Goal: Task Accomplishment & Management: Use online tool/utility

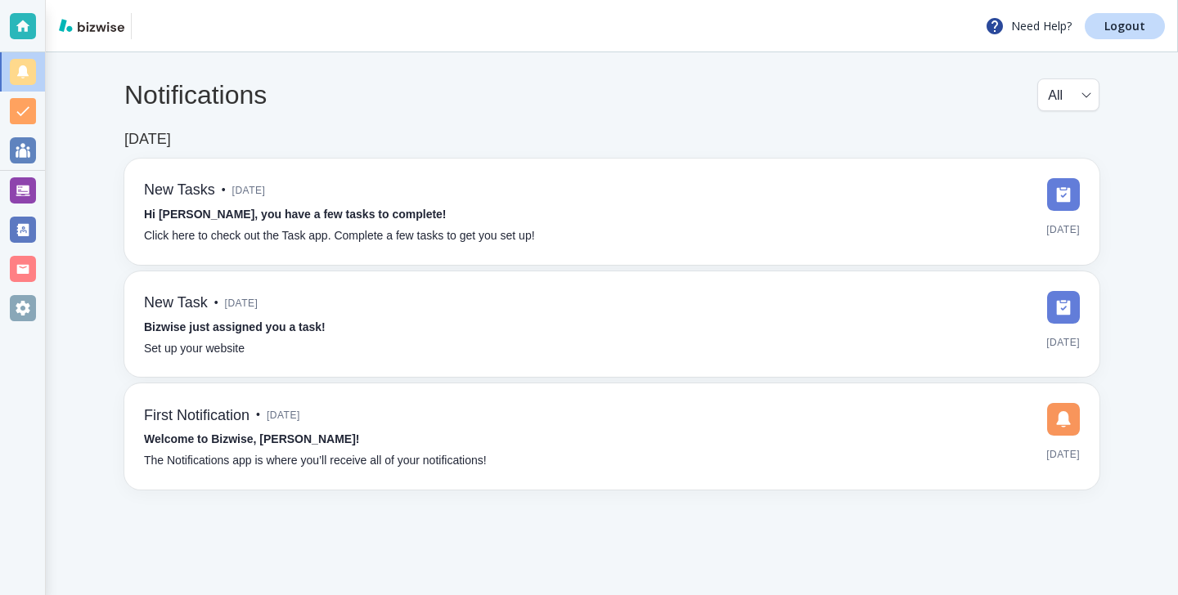
click at [39, 211] on div at bounding box center [22, 229] width 45 height 39
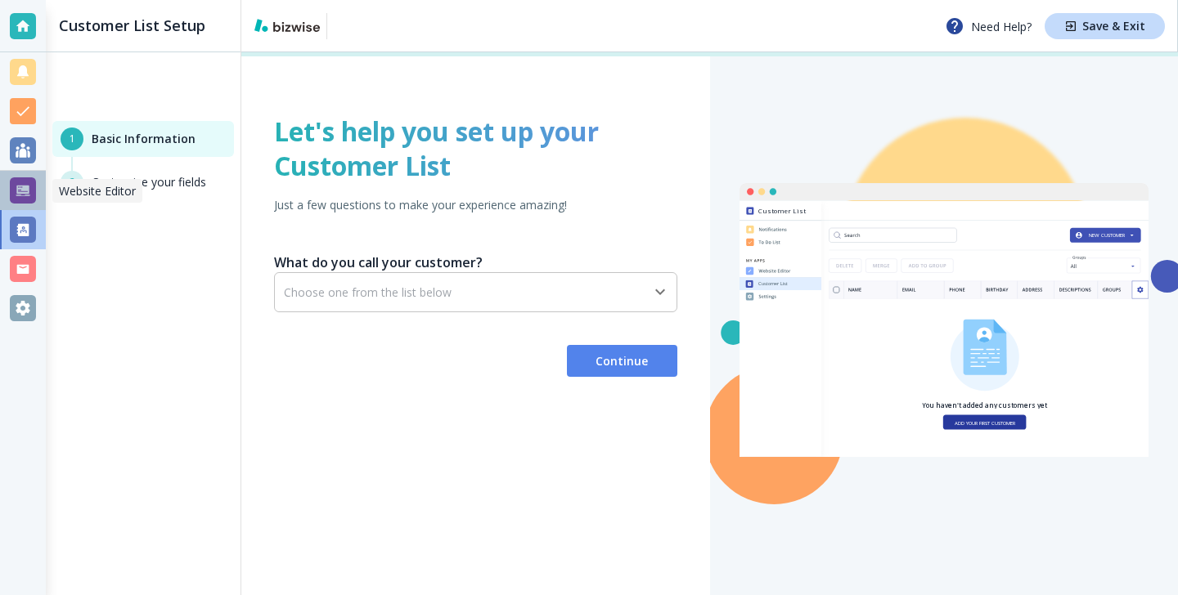
click at [31, 198] on div at bounding box center [23, 190] width 26 height 26
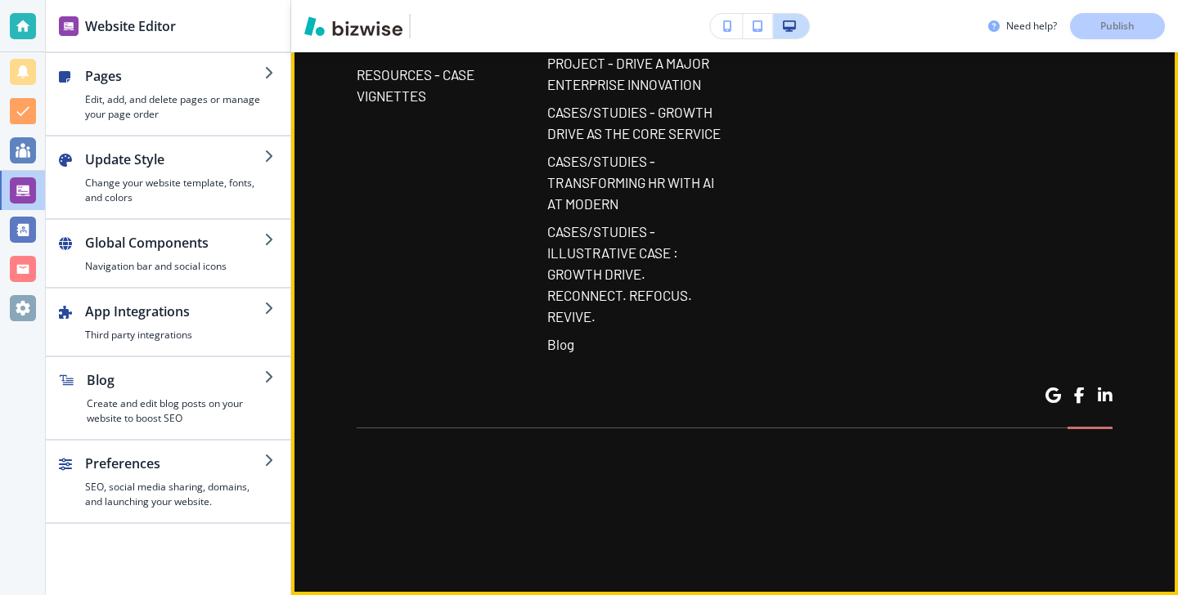
scroll to position [15281, 0]
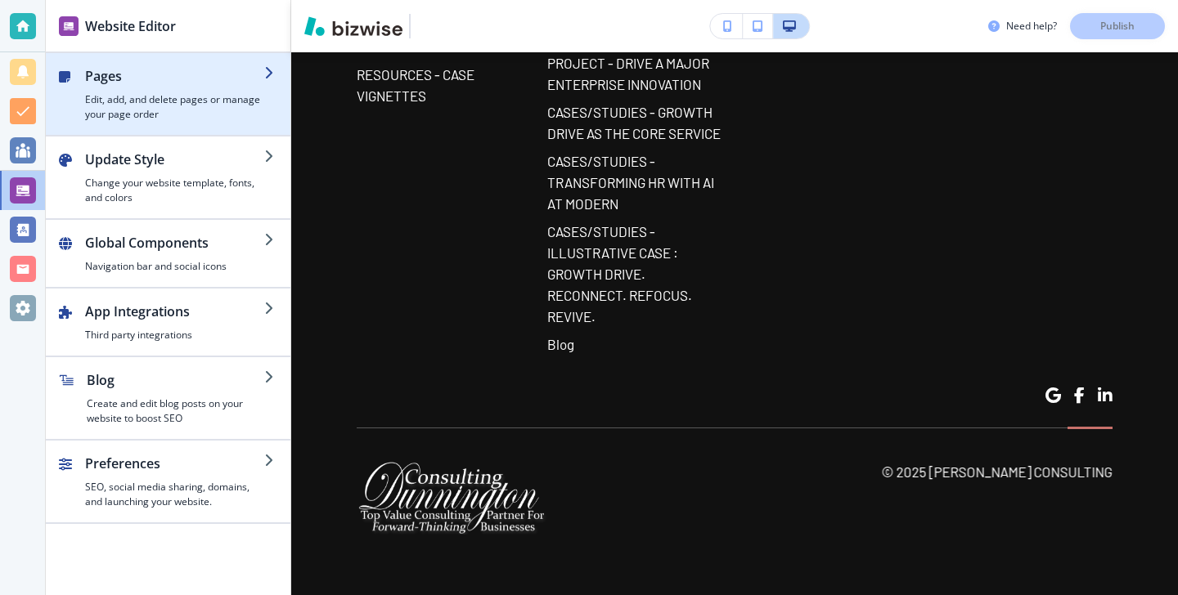
click at [145, 108] on h4 "Edit, add, and delete pages or manage your page order" at bounding box center [174, 106] width 179 height 29
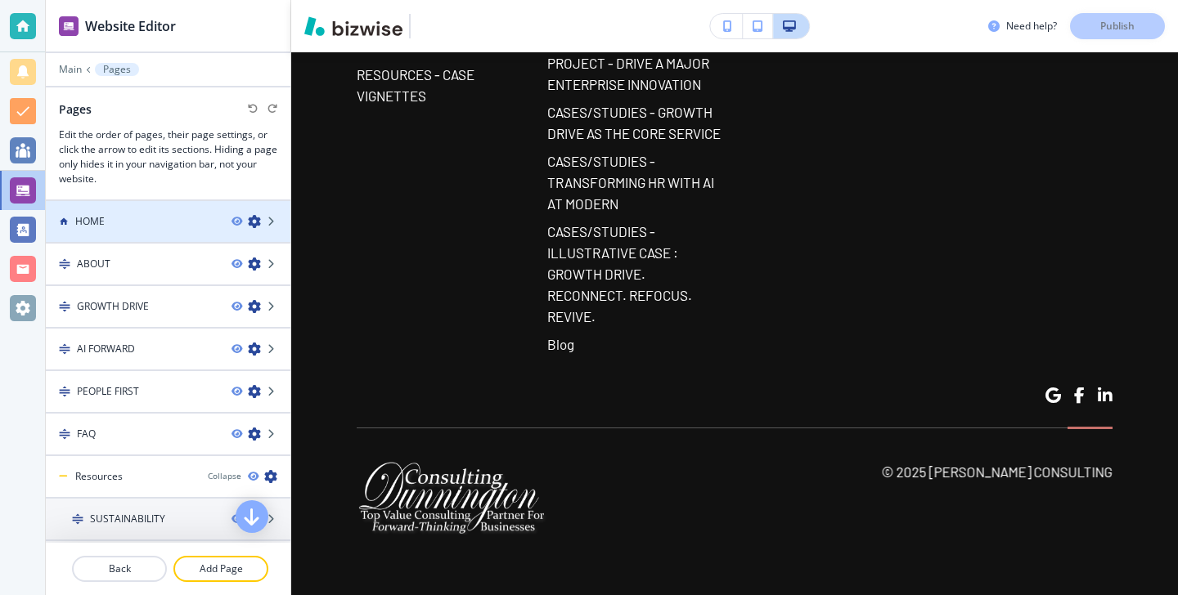
click at [166, 214] on div "HOME" at bounding box center [132, 221] width 173 height 15
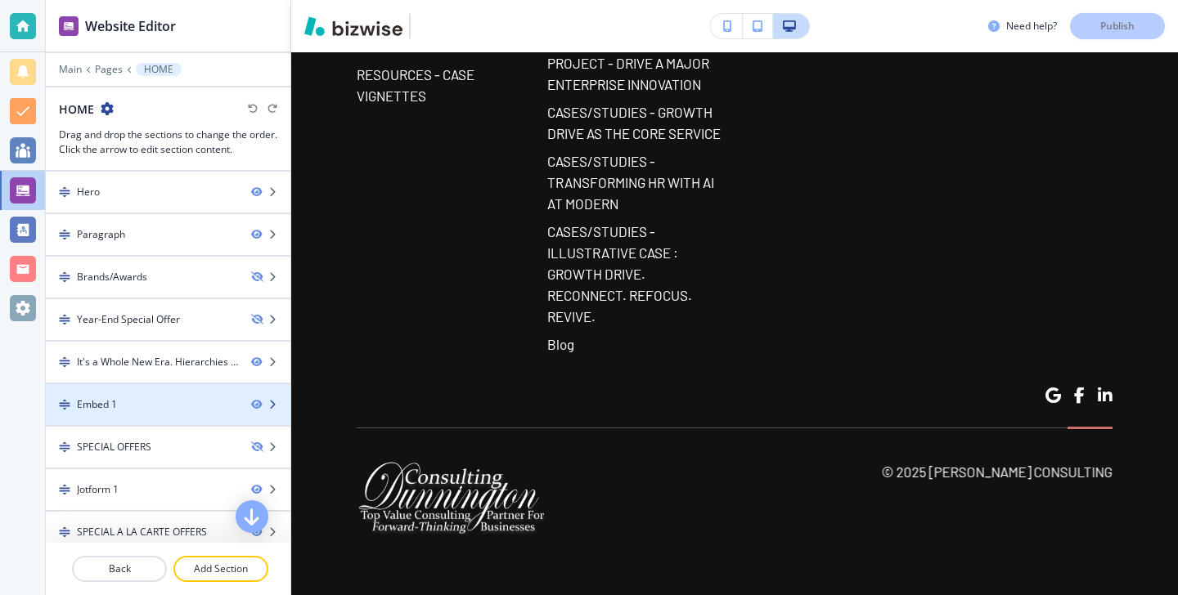
scroll to position [777, 0]
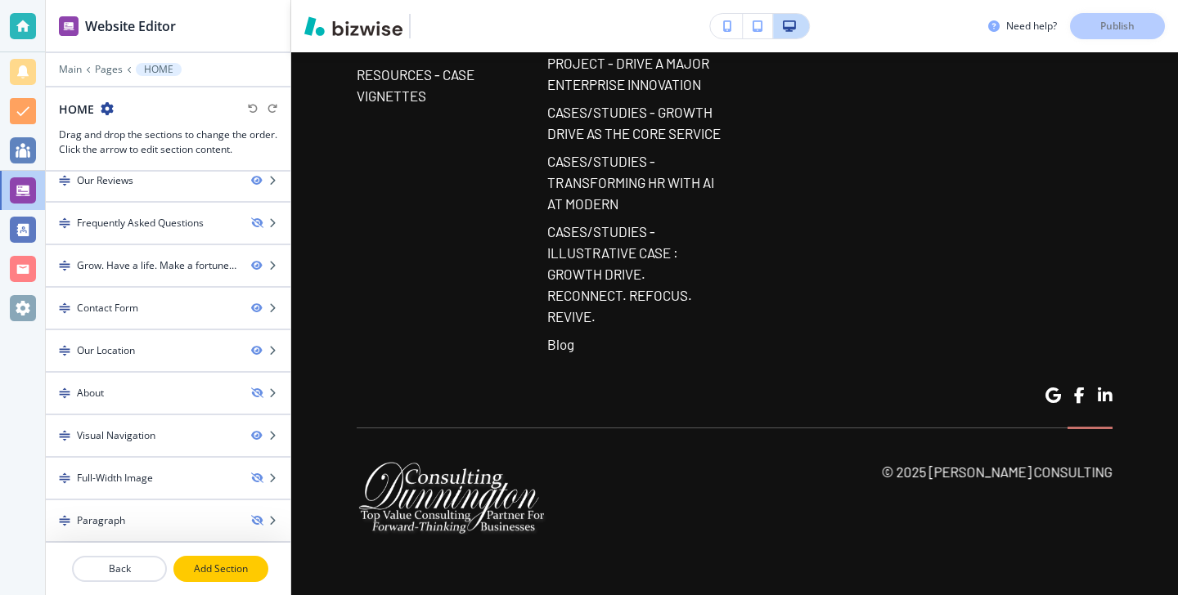
click at [218, 575] on p "Add Section" at bounding box center [221, 569] width 92 height 15
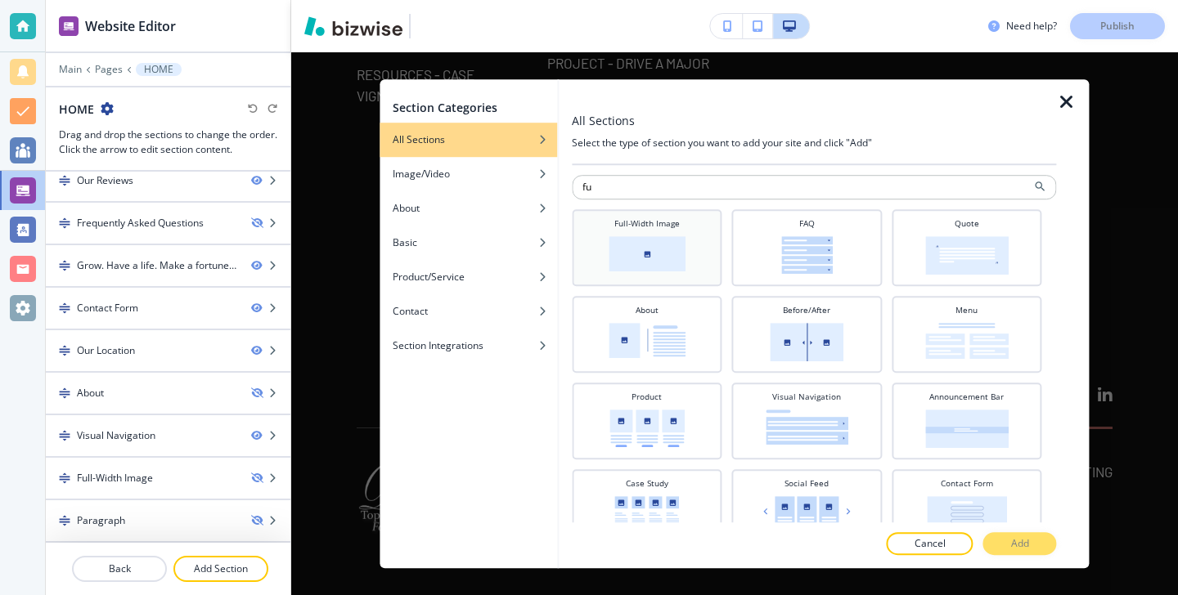
type input "fu"
click at [671, 266] on img at bounding box center [646, 253] width 77 height 35
click at [1005, 543] on button "Add" at bounding box center [1020, 543] width 74 height 23
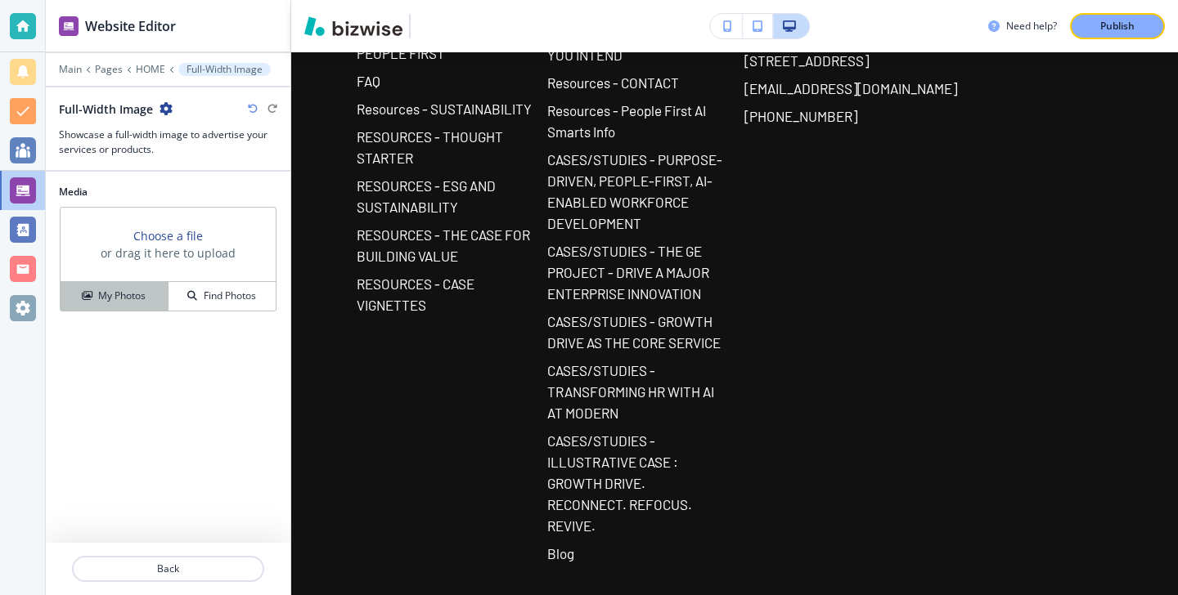
scroll to position [14794, 0]
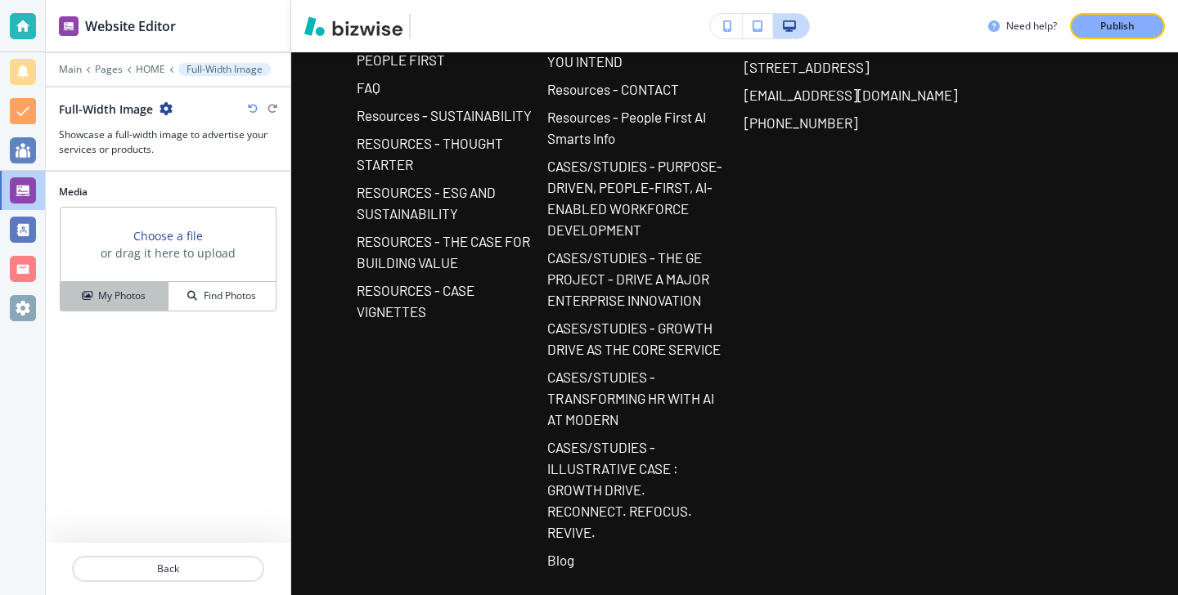
click at [105, 288] on button "My Photos" at bounding box center [115, 296] width 108 height 29
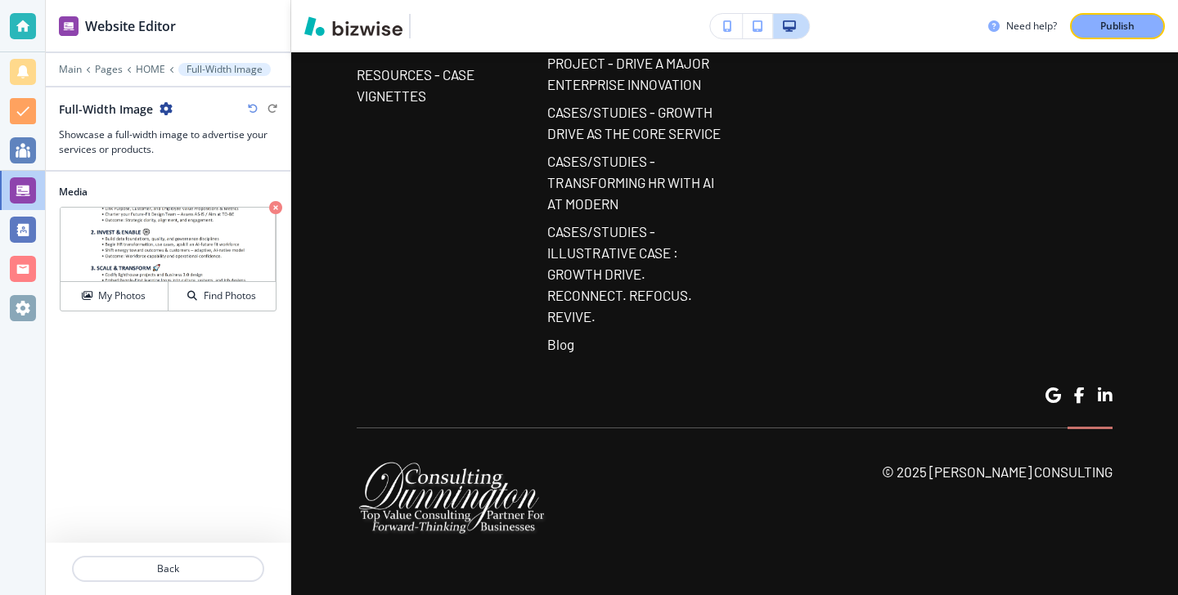
scroll to position [15113, 0]
click at [276, 205] on icon "button" at bounding box center [275, 207] width 13 height 13
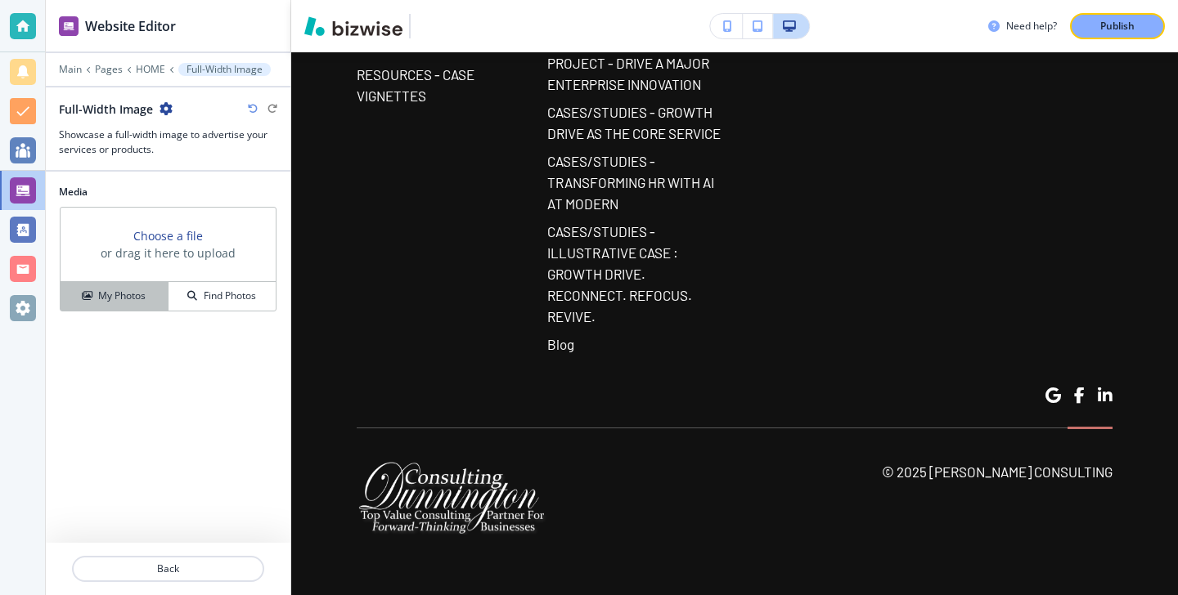
click at [166, 298] on div "My Photos" at bounding box center [114, 296] width 107 height 15
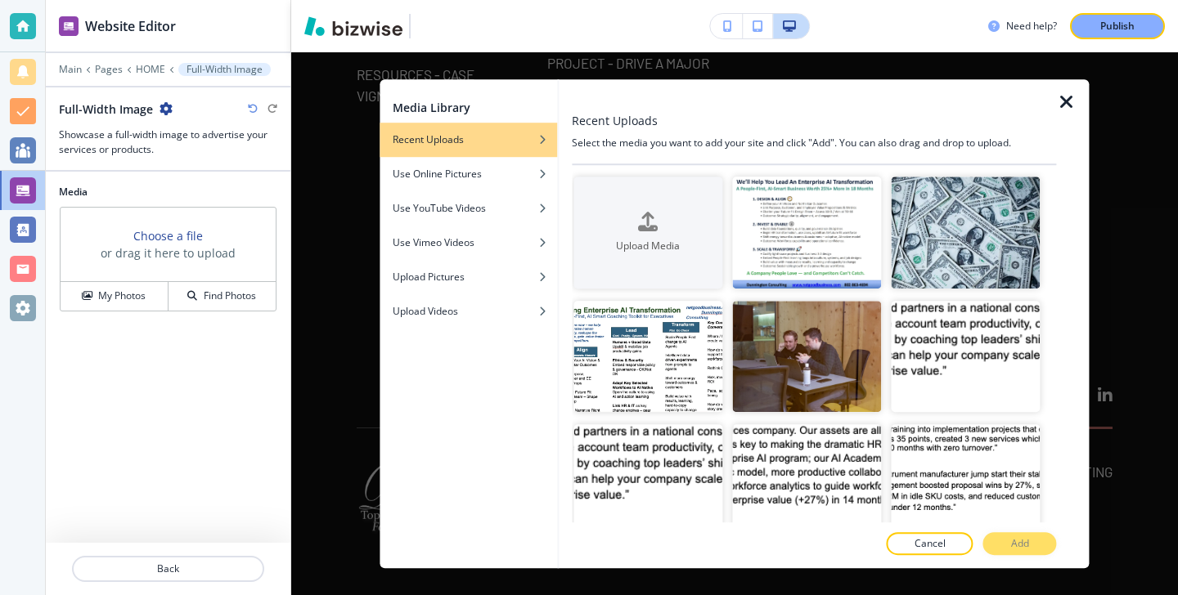
click at [1068, 115] on div at bounding box center [1073, 323] width 33 height 489
click at [1068, 114] on div at bounding box center [1073, 323] width 33 height 489
click at [1067, 97] on icon "button" at bounding box center [1067, 102] width 20 height 20
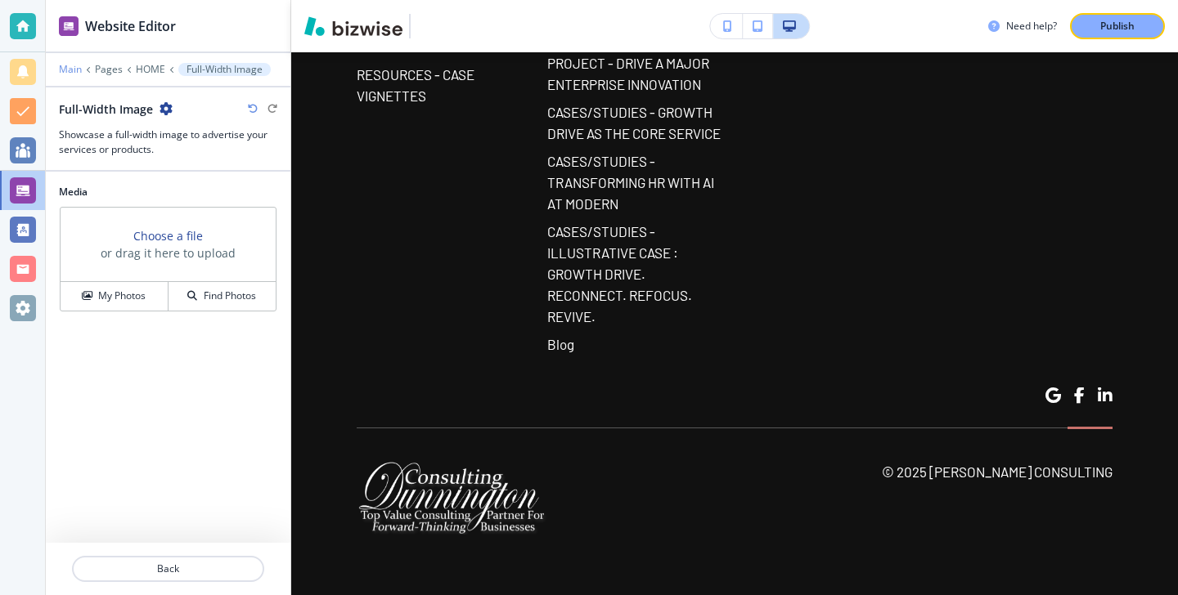
click at [79, 74] on p "Main" at bounding box center [70, 69] width 23 height 11
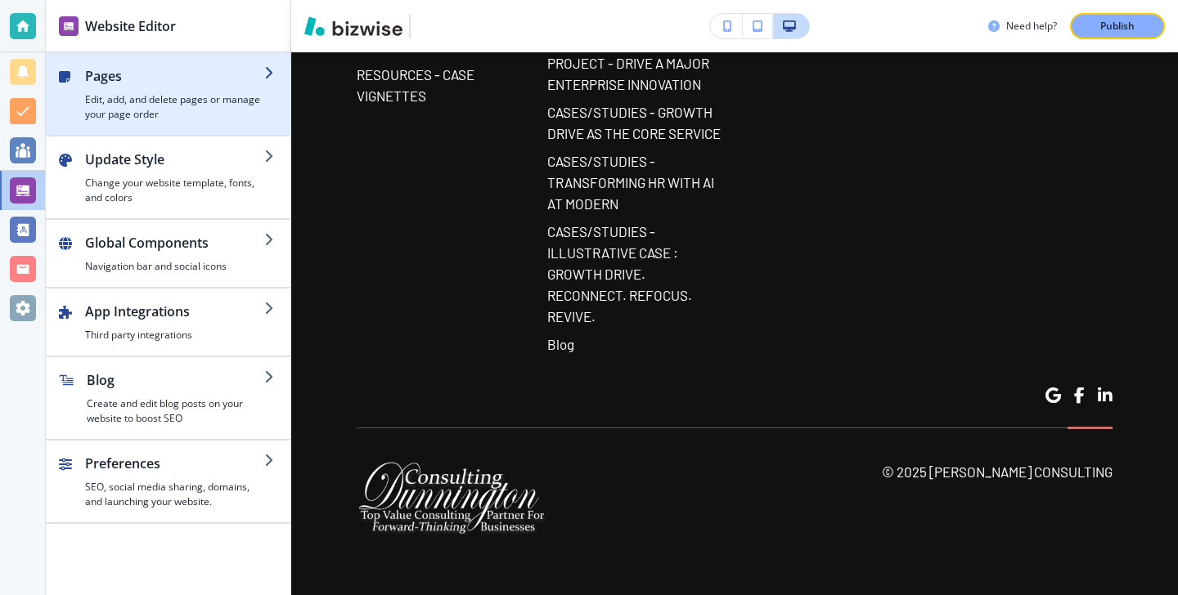
click at [173, 112] on h4 "Edit, add, and delete pages or manage your page order" at bounding box center [174, 106] width 179 height 29
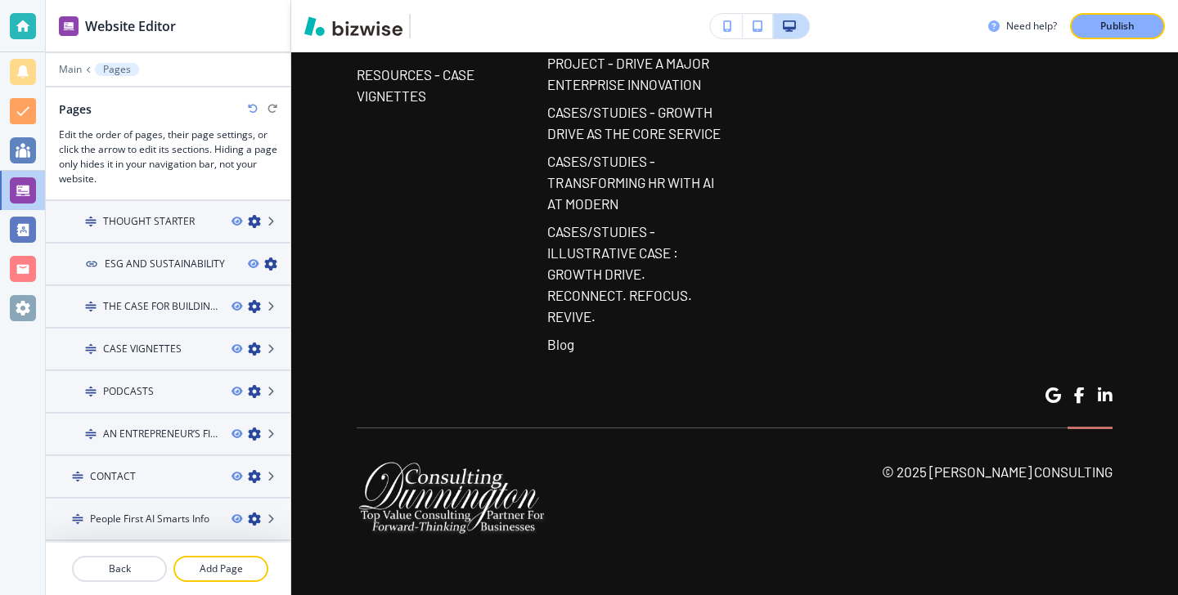
scroll to position [0, 0]
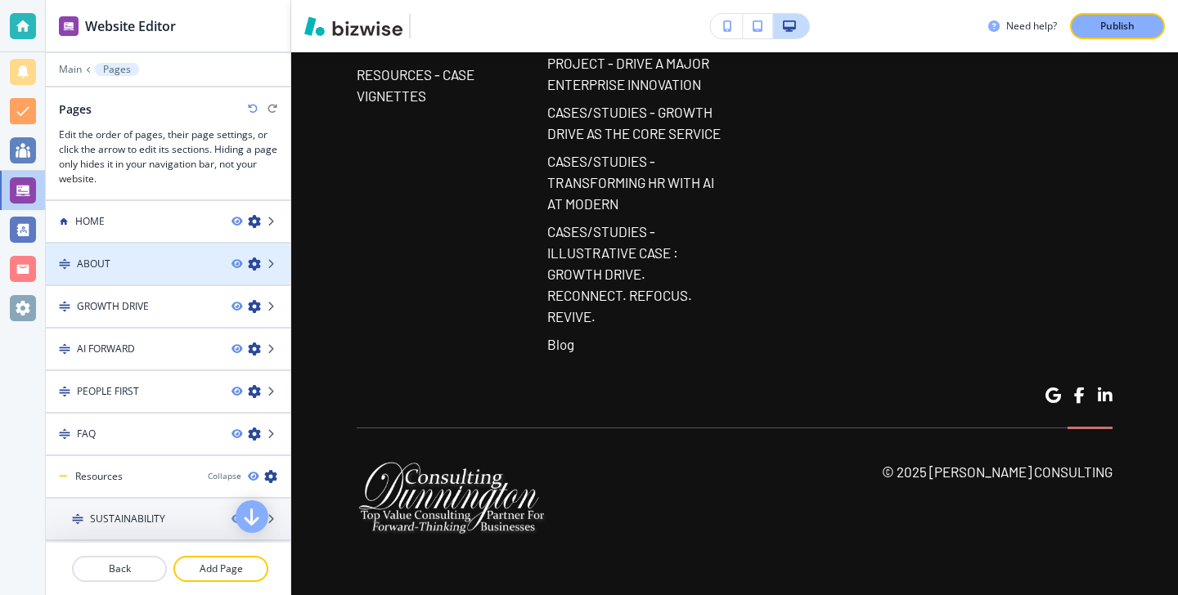
click at [175, 244] on div at bounding box center [168, 250] width 245 height 13
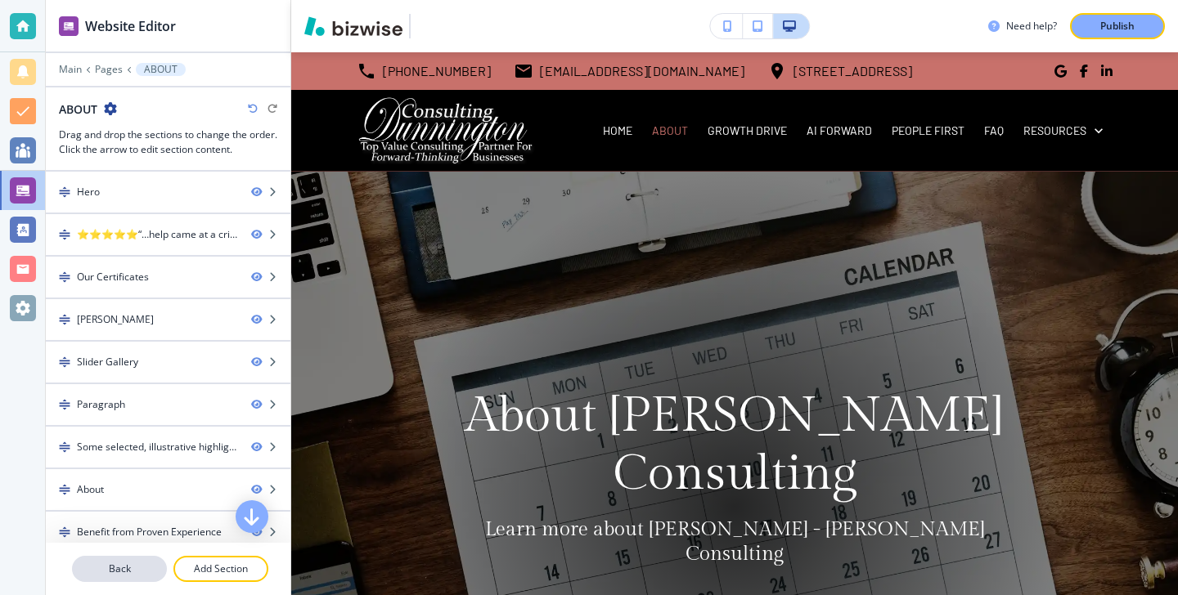
click at [131, 556] on button "Back" at bounding box center [119, 569] width 95 height 26
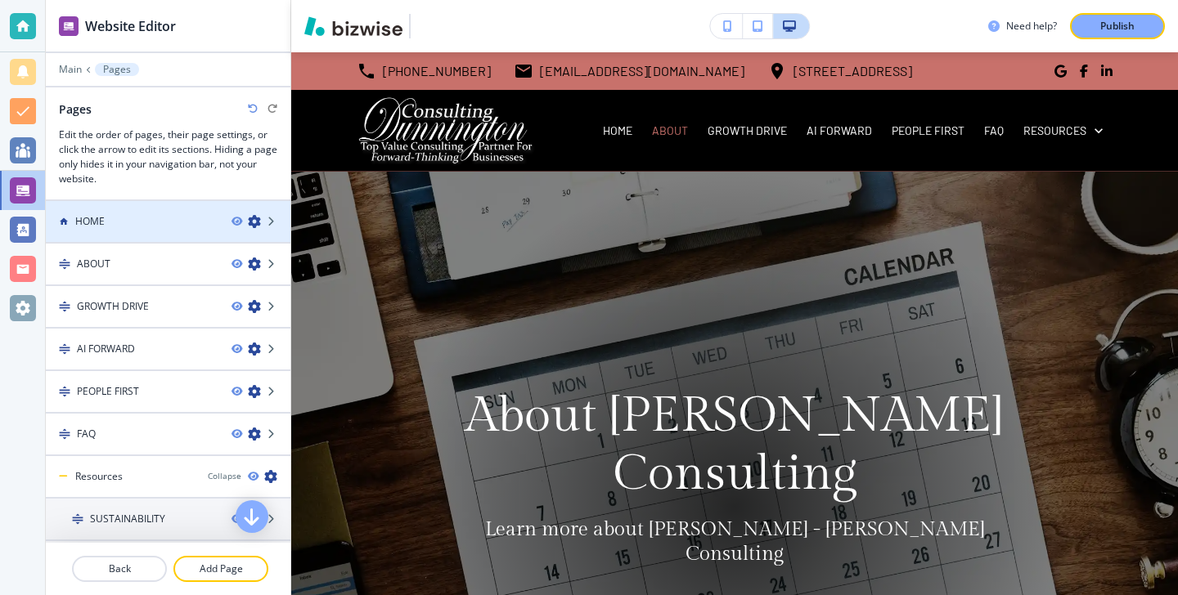
click at [198, 232] on div at bounding box center [168, 235] width 245 height 13
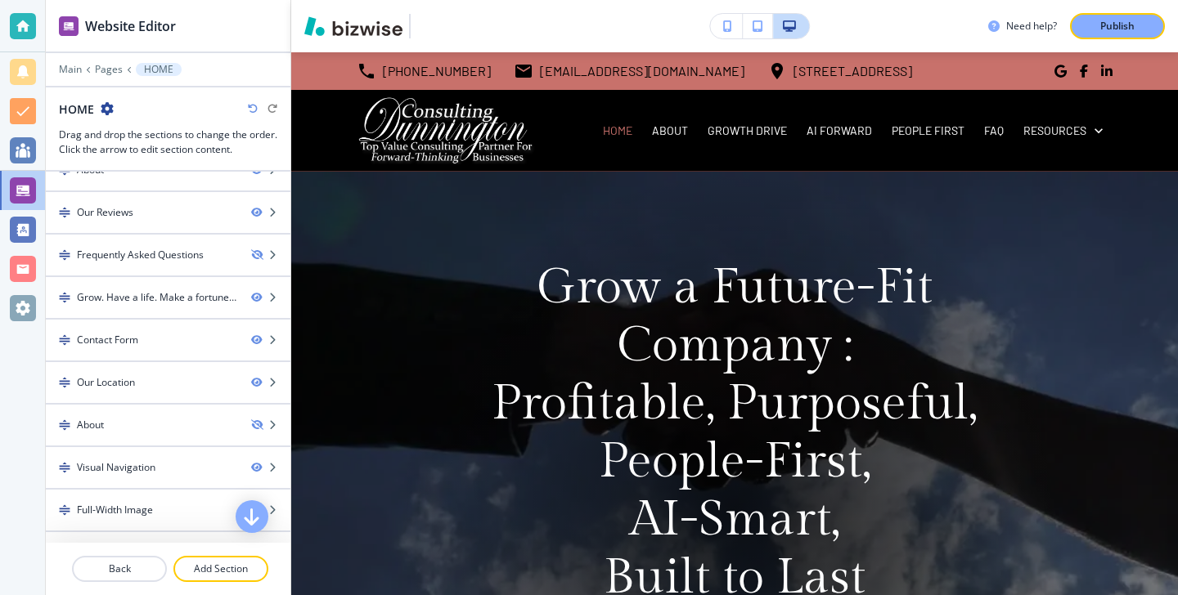
scroll to position [819, 0]
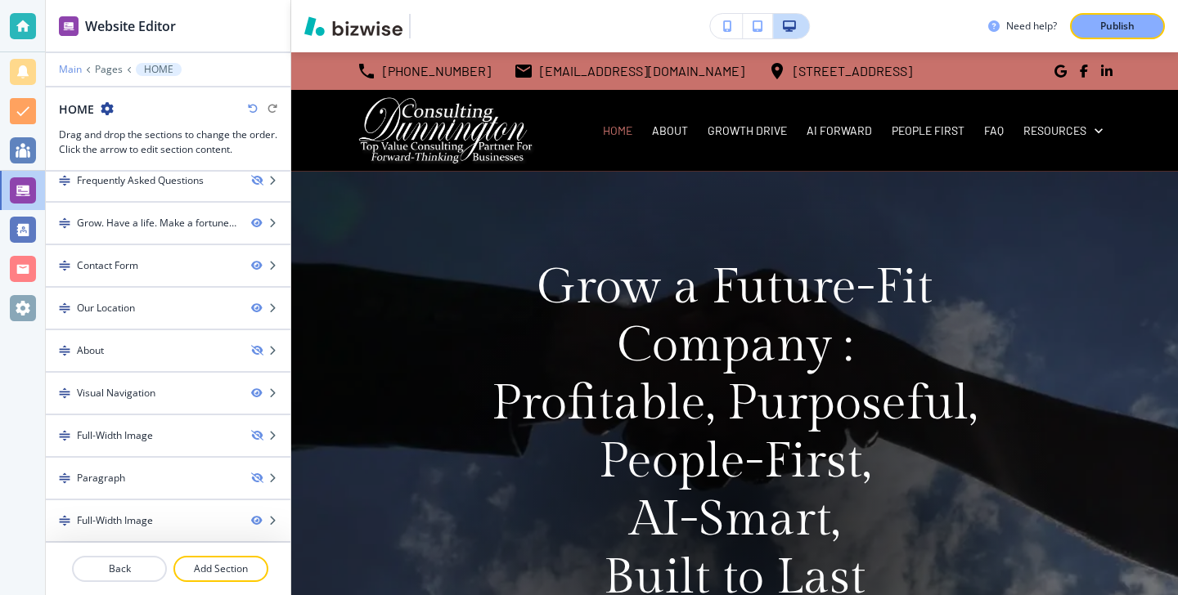
click at [79, 65] on p "Main" at bounding box center [70, 69] width 23 height 11
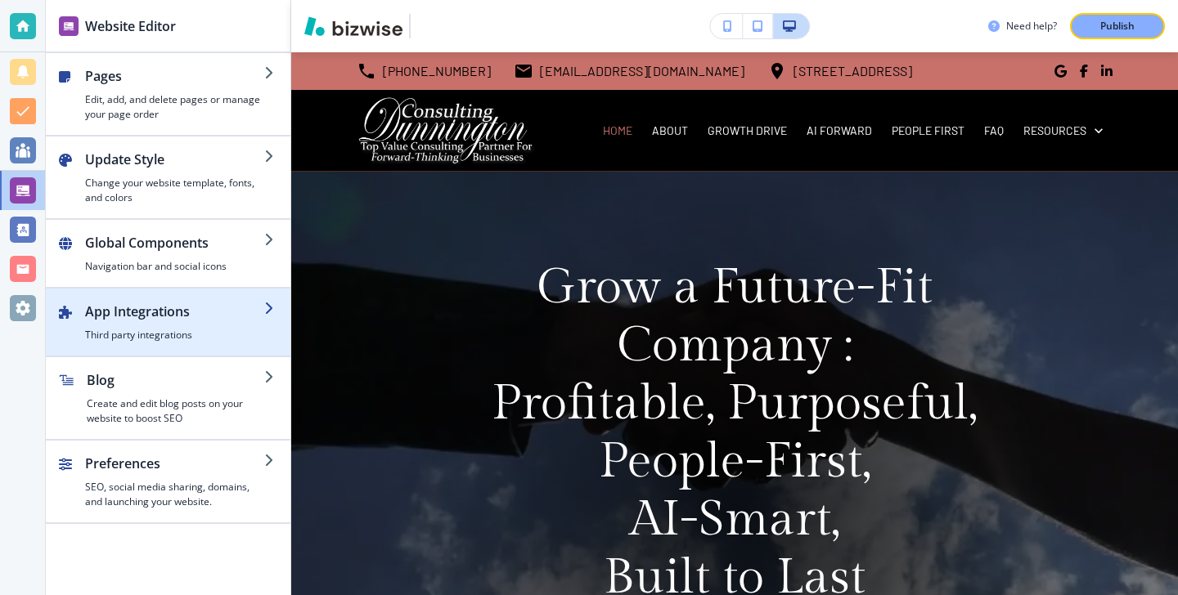
click at [159, 350] on div "button" at bounding box center [168, 349] width 245 height 13
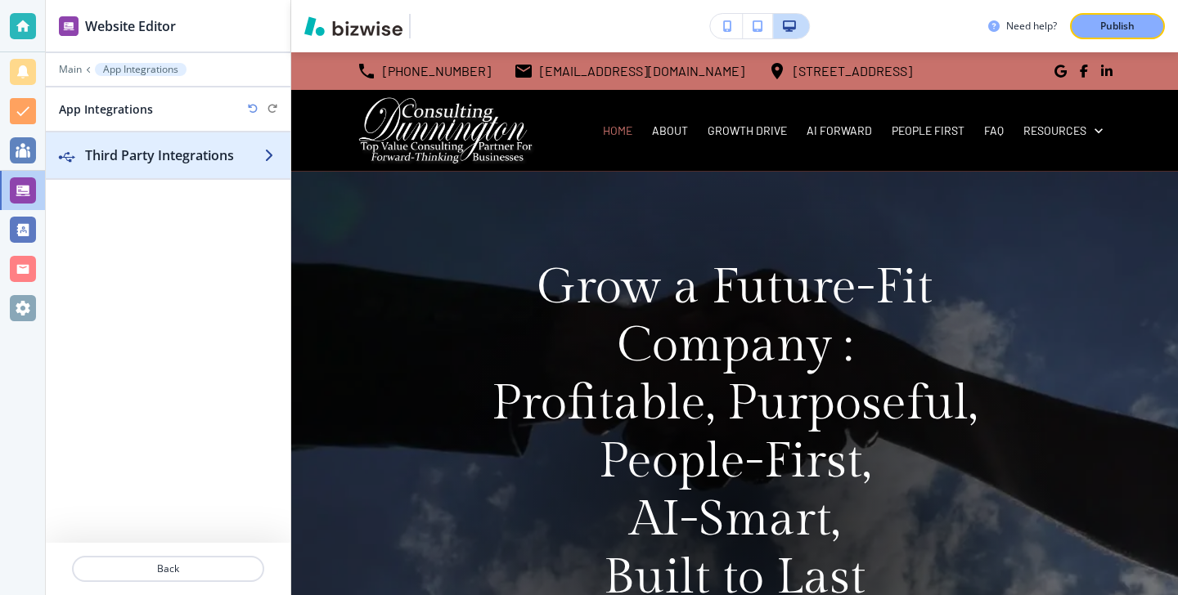
click at [236, 168] on div "button" at bounding box center [168, 171] width 245 height 13
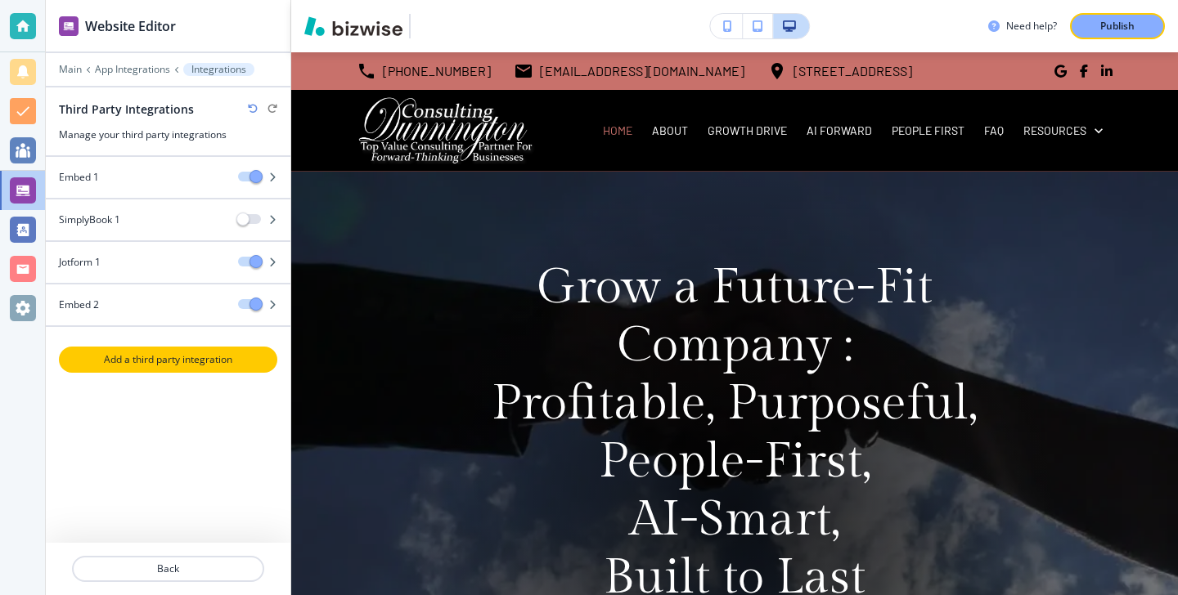
click at [195, 361] on p "Add a third party integration" at bounding box center [168, 359] width 215 height 15
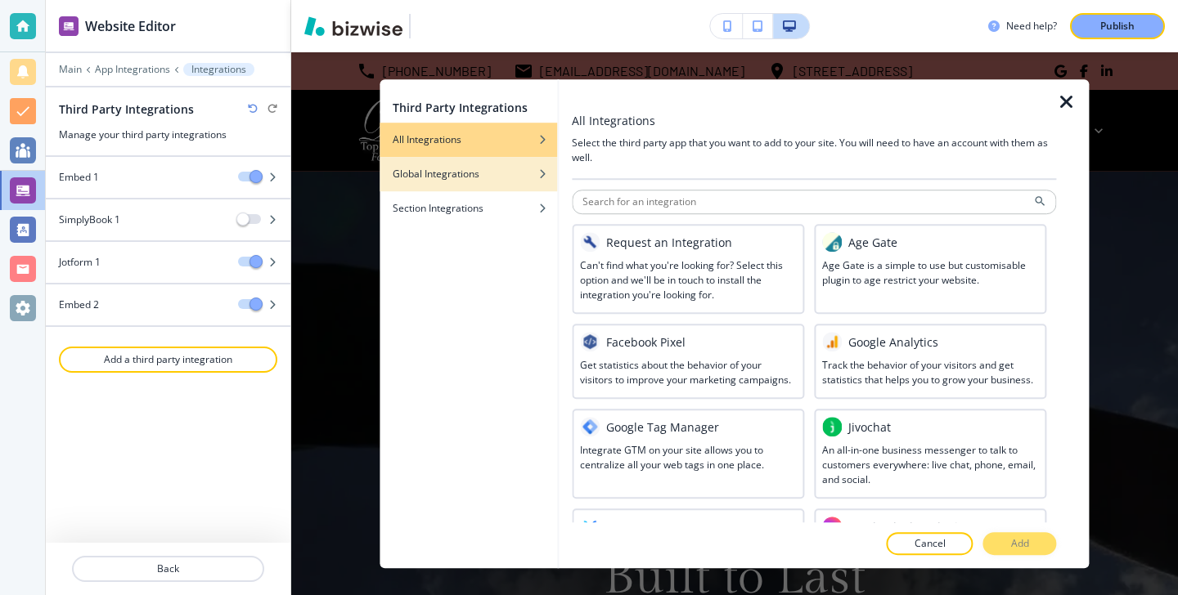
click at [507, 162] on div "button" at bounding box center [467, 162] width 177 height 10
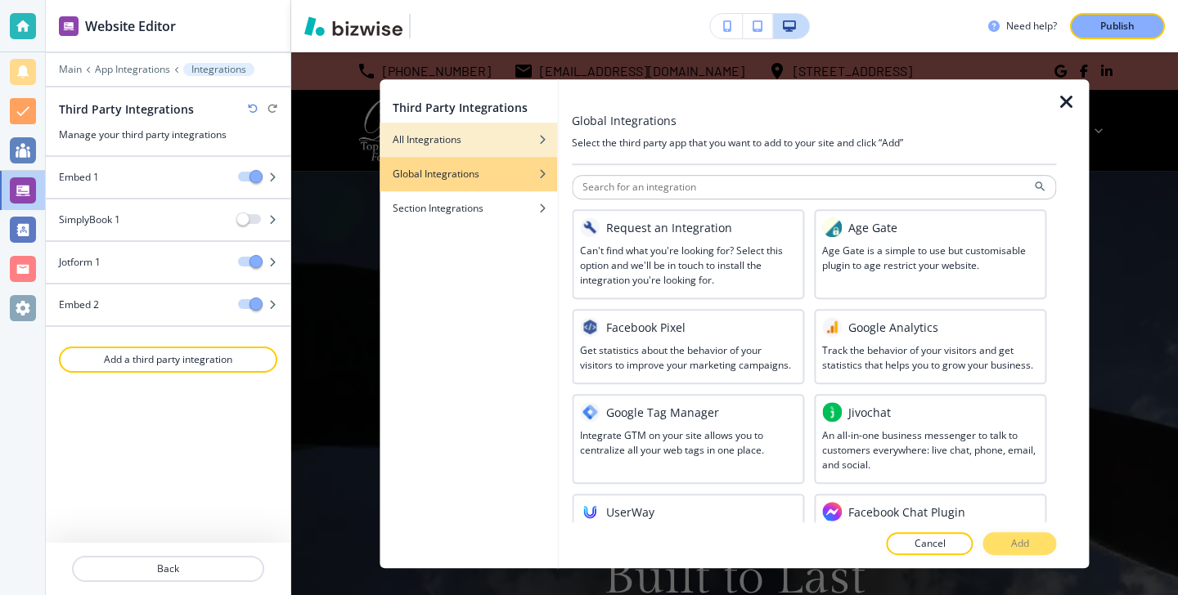
click at [507, 143] on div "All Integrations" at bounding box center [467, 139] width 177 height 15
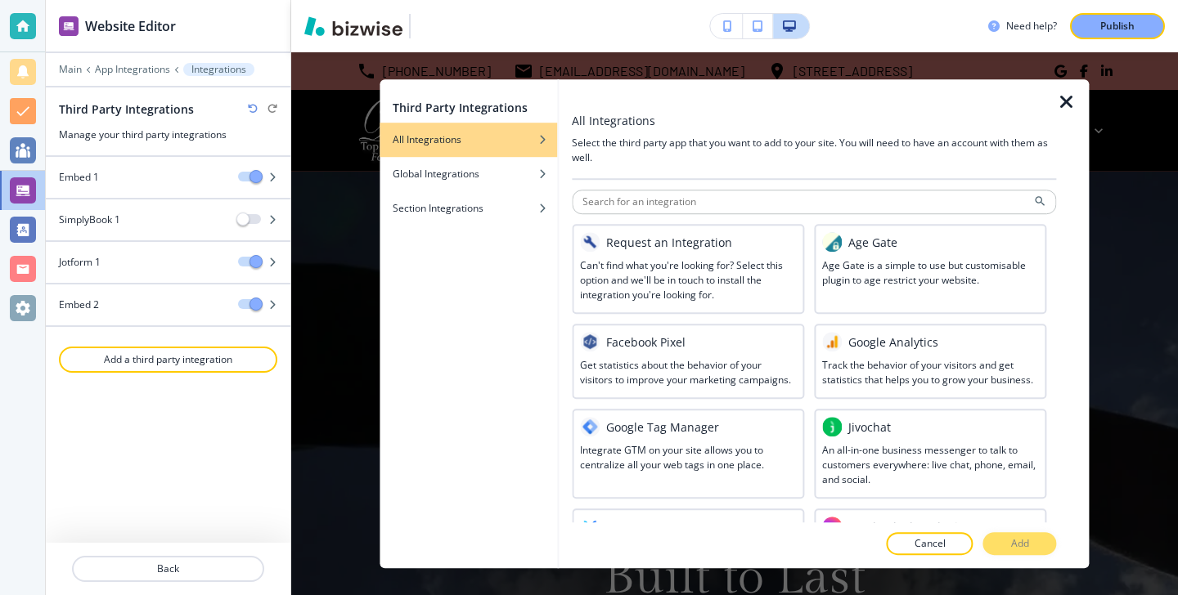
click at [512, 155] on div "button" at bounding box center [467, 152] width 177 height 10
click at [512, 168] on div "Global Integrations" at bounding box center [467, 174] width 177 height 15
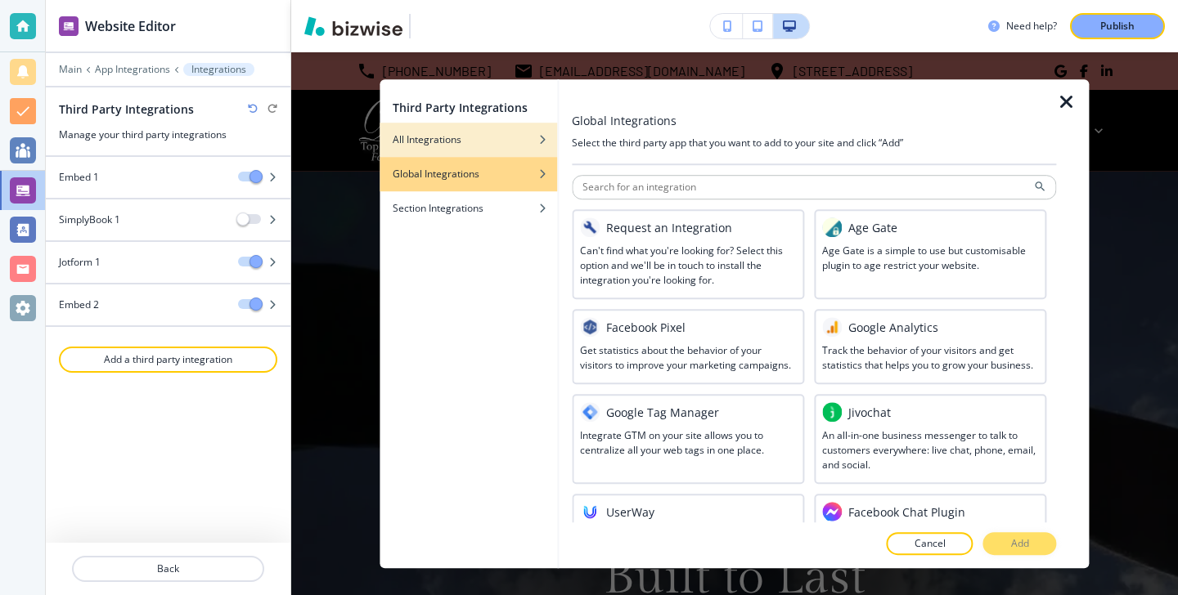
click at [506, 149] on div "button" at bounding box center [467, 152] width 177 height 10
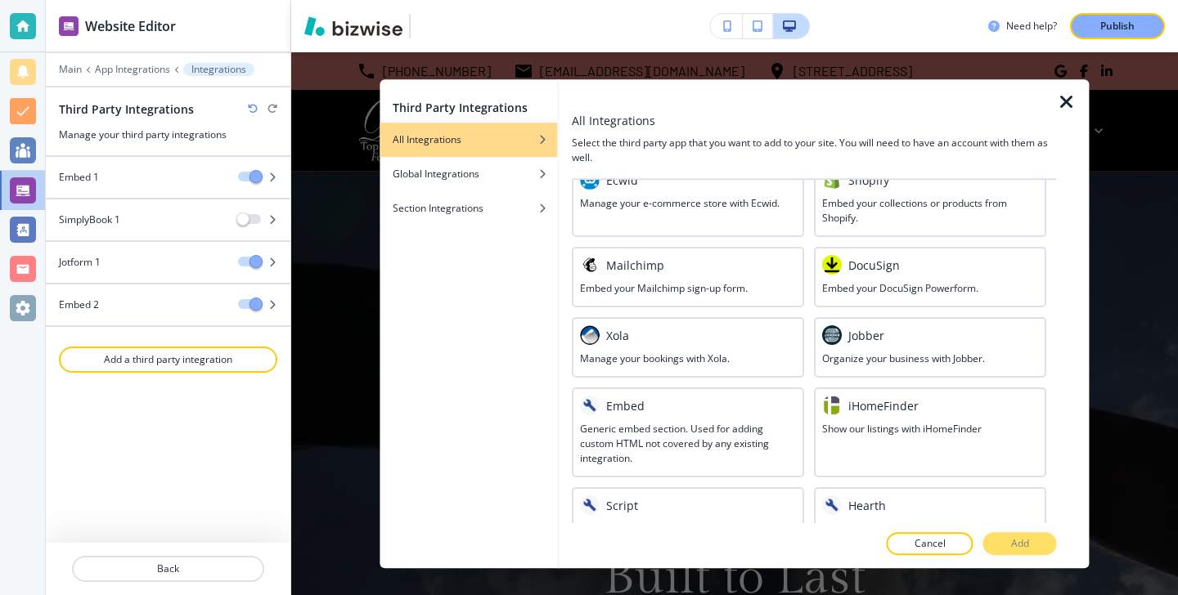
scroll to position [927, 0]
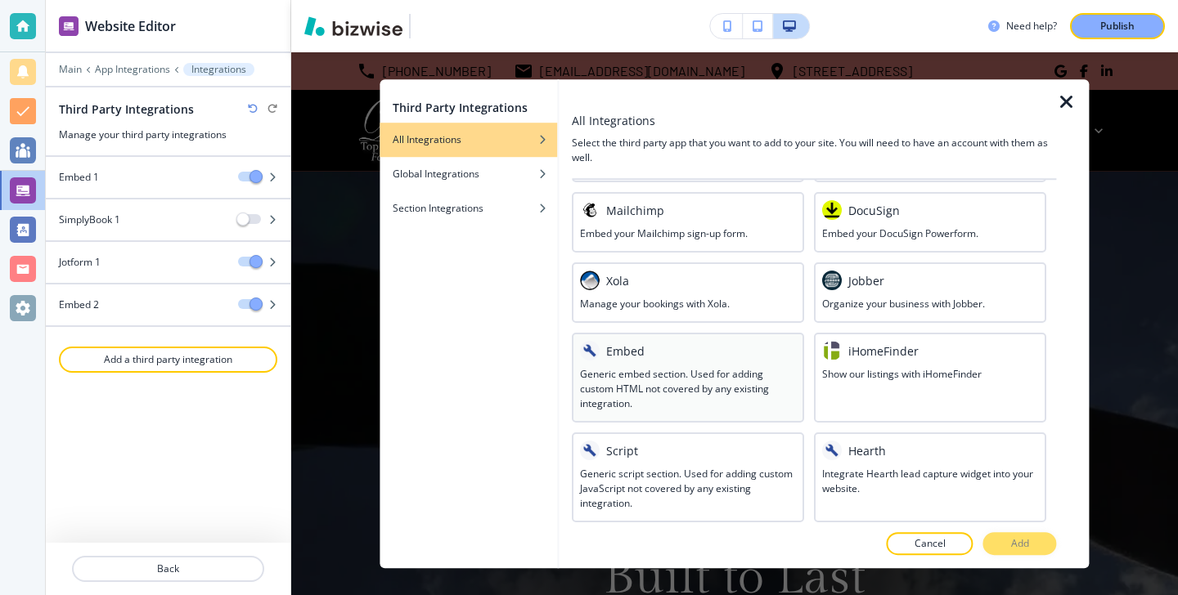
click at [703, 358] on div "Embed" at bounding box center [688, 351] width 216 height 20
click at [1007, 550] on button "Add" at bounding box center [1020, 543] width 74 height 23
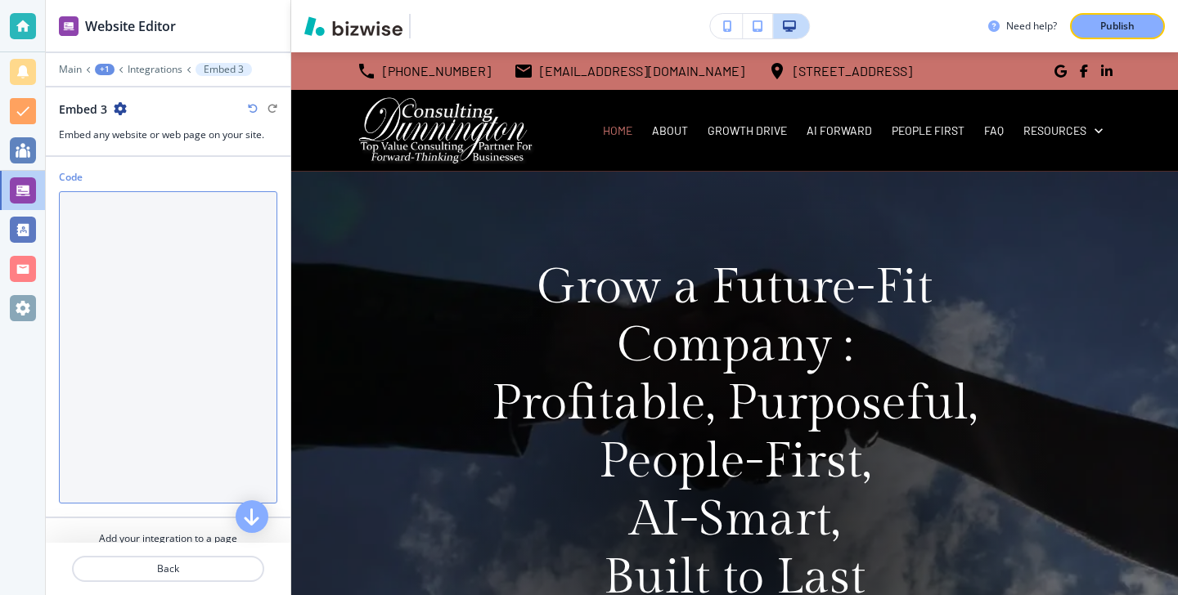
click at [241, 252] on textarea "Code" at bounding box center [168, 347] width 218 height 312
paste textarea "<div style="position: relative; width: 100%; height: 0; padding-top: 56.2500%; …"
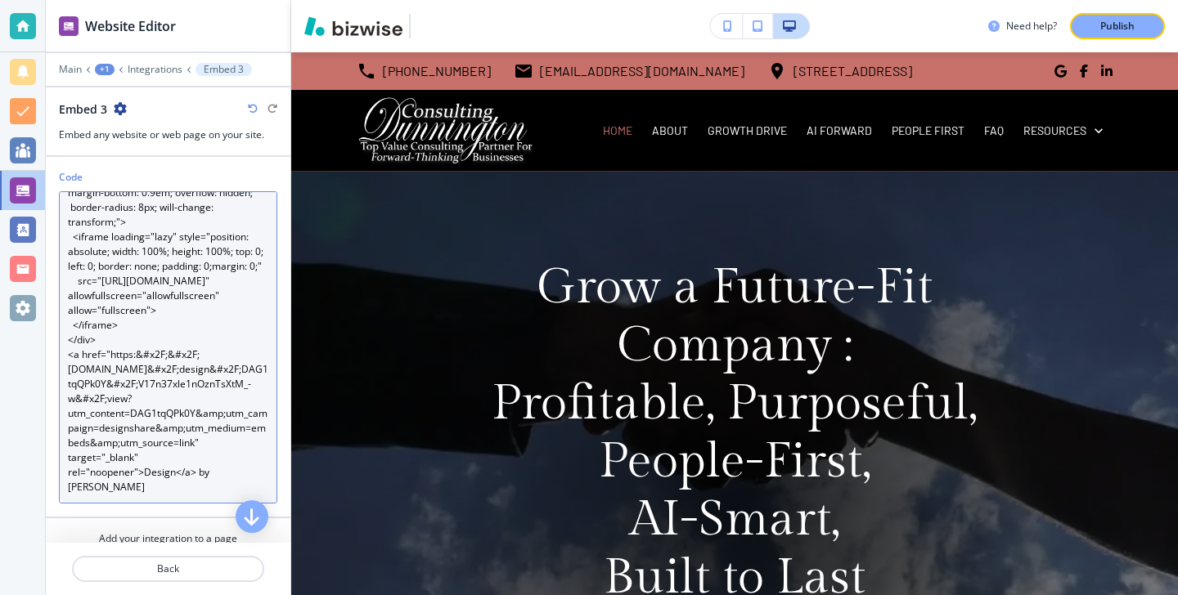
scroll to position [88, 0]
type textarea "<div style="position: relative; width: 100%; height: 0; padding-top: 56.2500%; …"
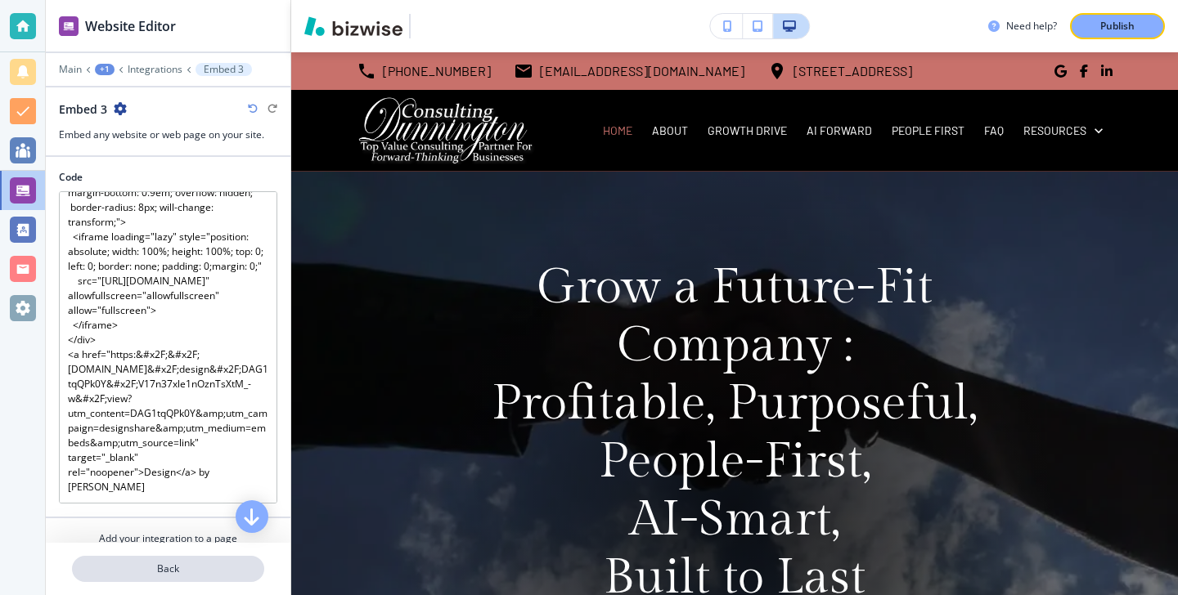
click at [180, 571] on p "Back" at bounding box center [168, 569] width 189 height 15
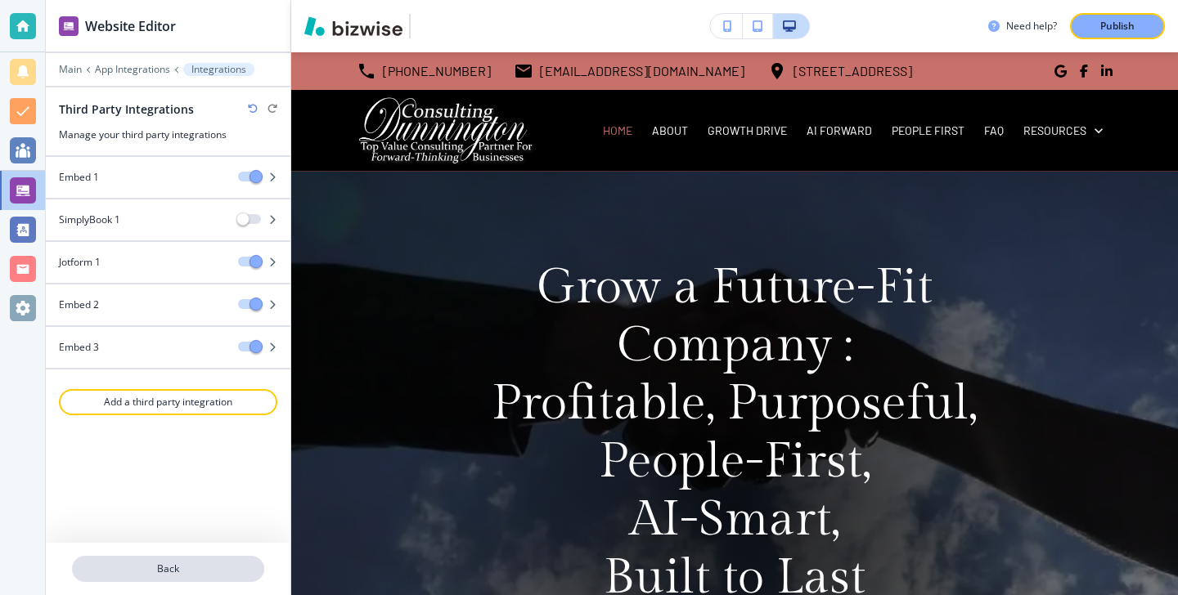
click at [209, 564] on p "Back" at bounding box center [168, 569] width 189 height 15
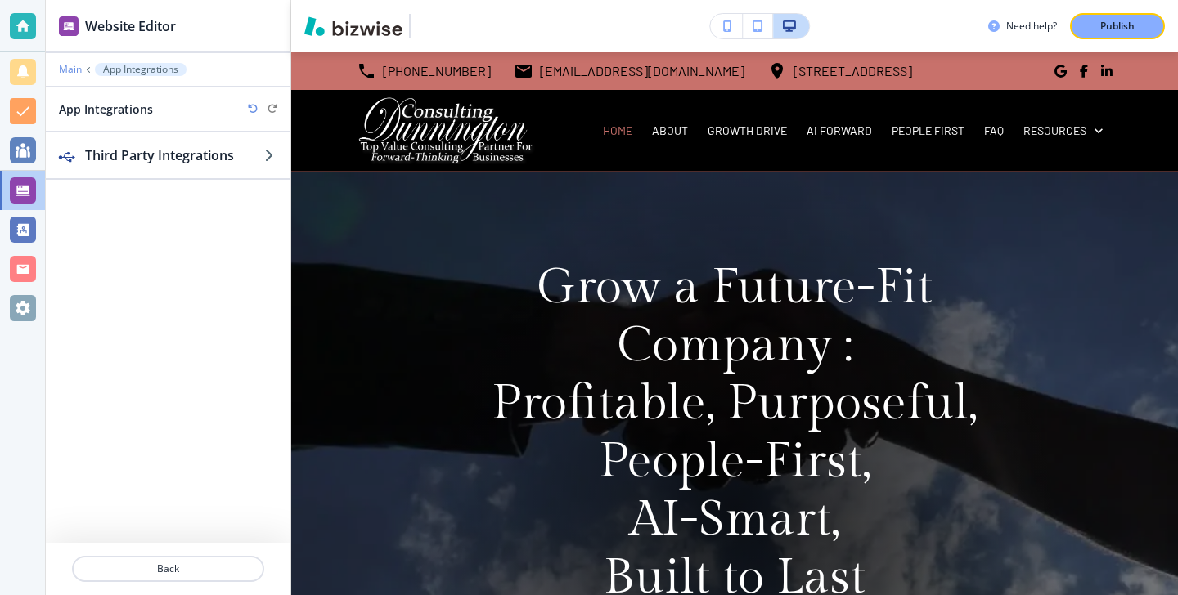
click at [79, 74] on p "Main" at bounding box center [70, 69] width 23 height 11
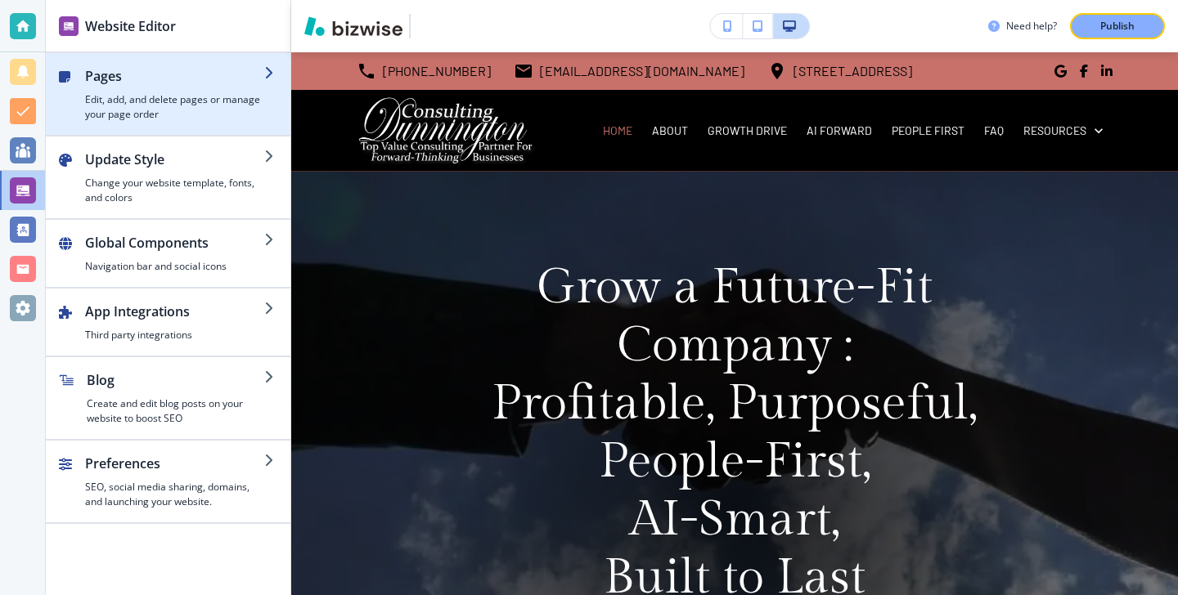
click at [126, 125] on div "button" at bounding box center [168, 128] width 245 height 13
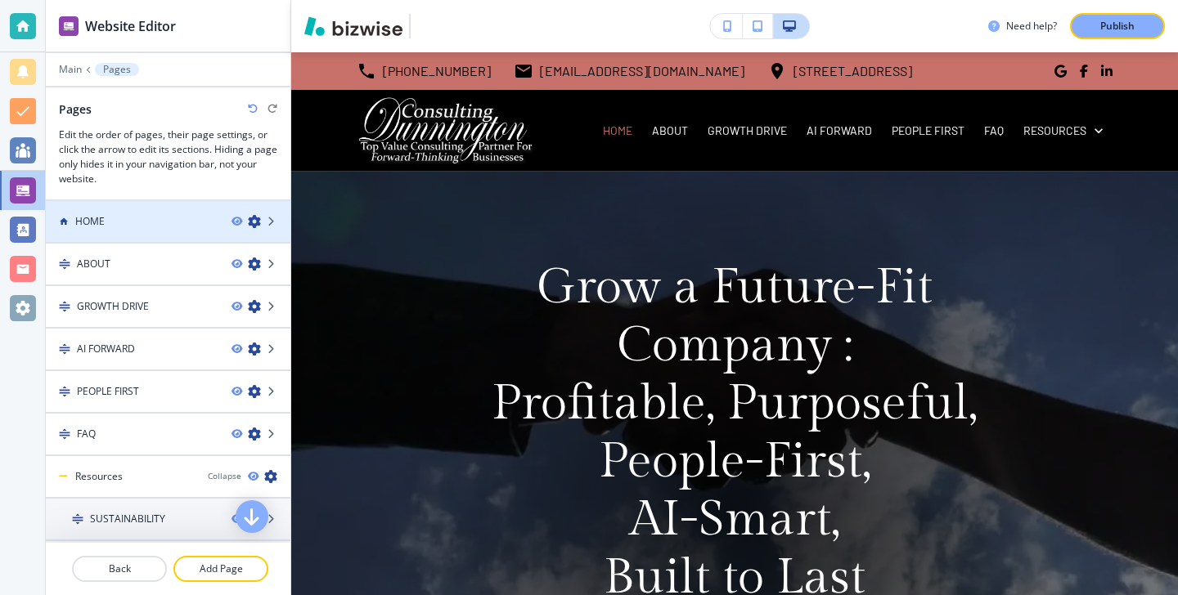
click at [156, 236] on div at bounding box center [168, 235] width 245 height 13
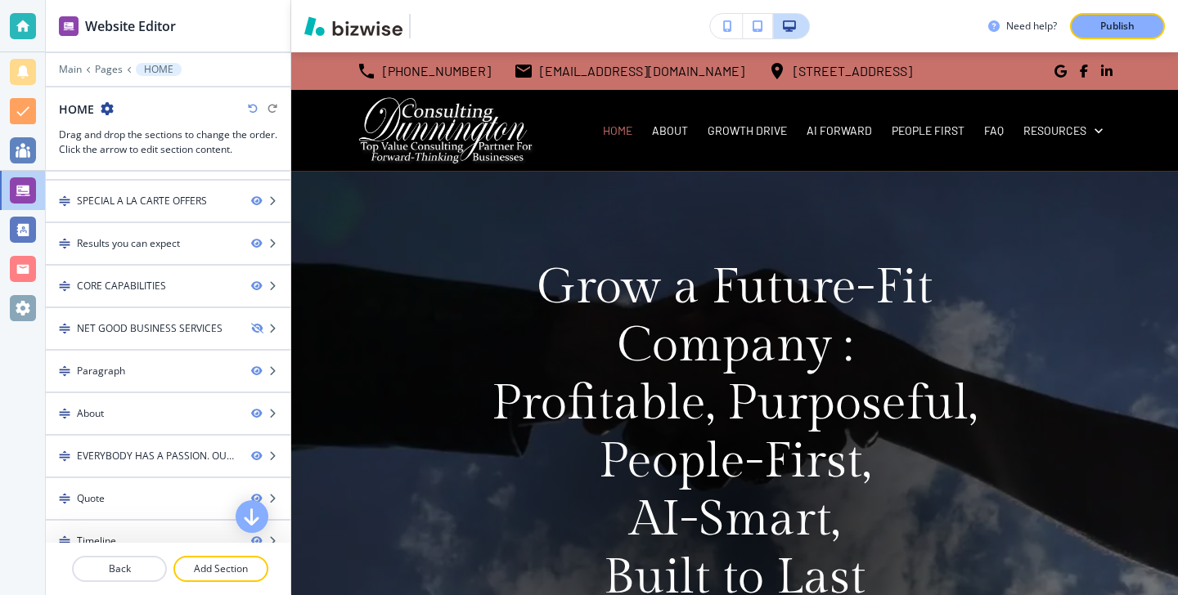
scroll to position [819, 0]
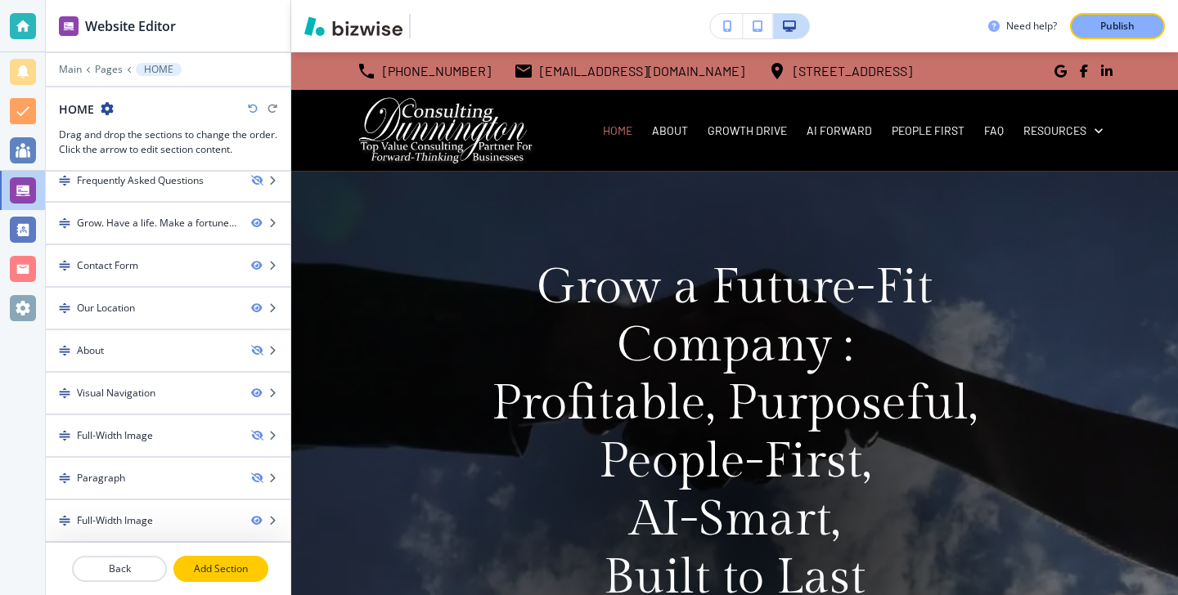
click at [182, 563] on p "Add Section" at bounding box center [221, 569] width 92 height 15
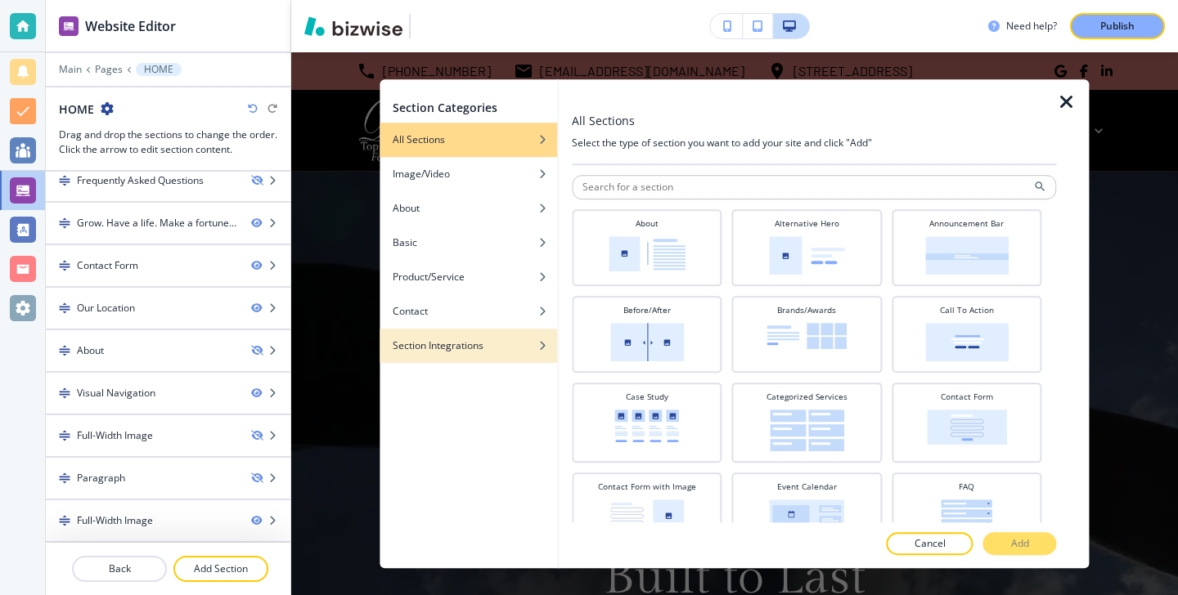
click at [501, 355] on div "button" at bounding box center [467, 358] width 177 height 10
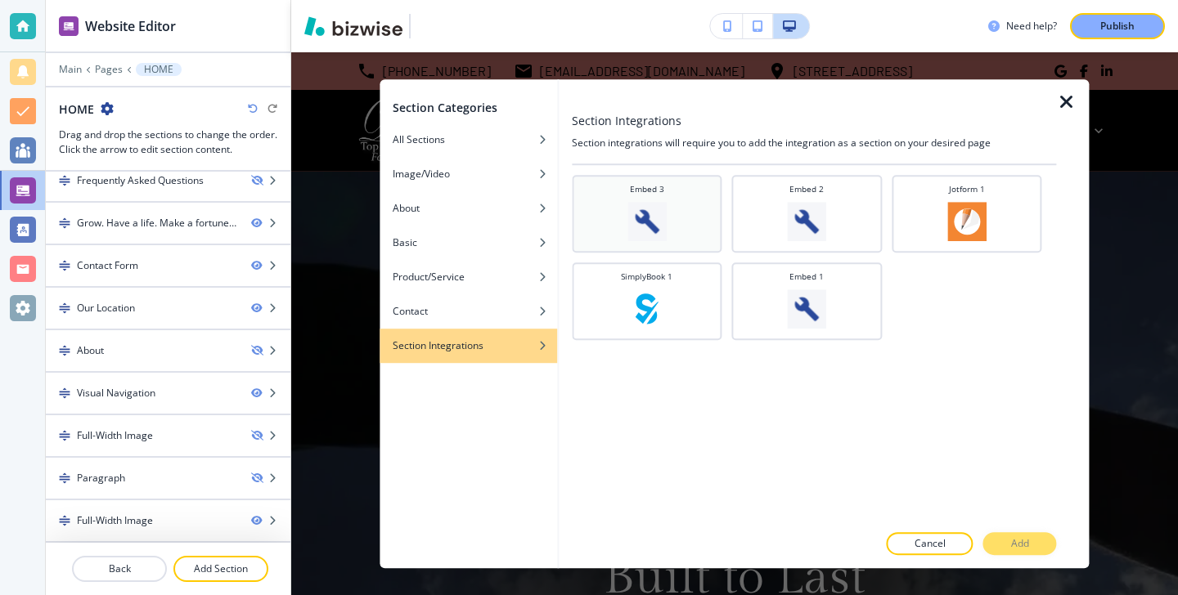
click at [686, 227] on div "Embed 3" at bounding box center [646, 212] width 133 height 58
click at [1021, 543] on p "Add" at bounding box center [1020, 544] width 18 height 15
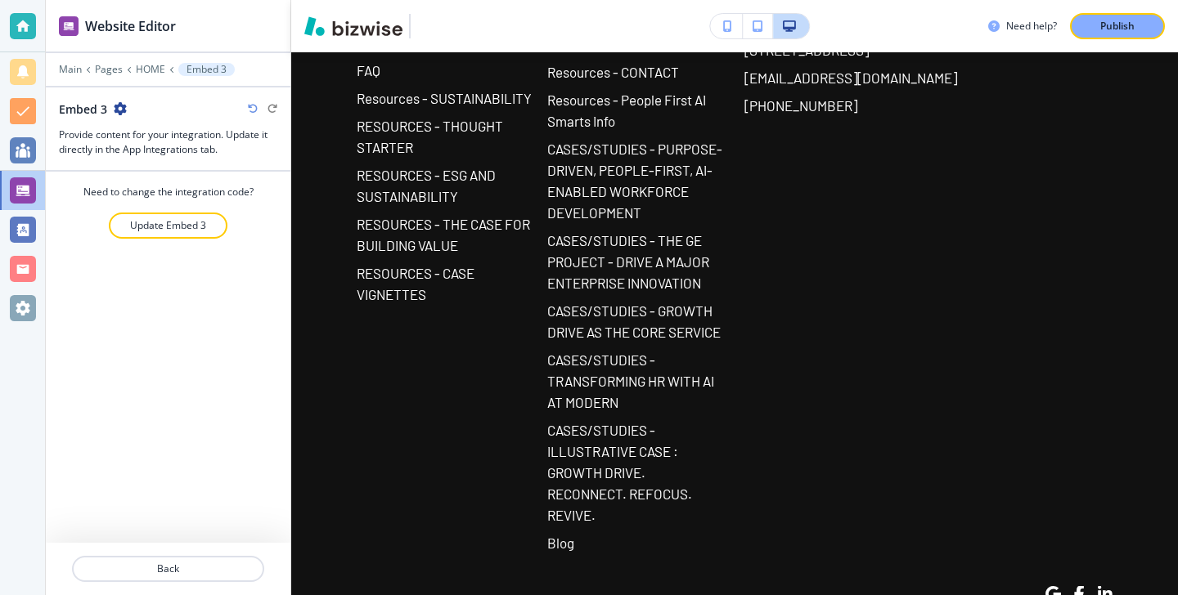
scroll to position [15372, 0]
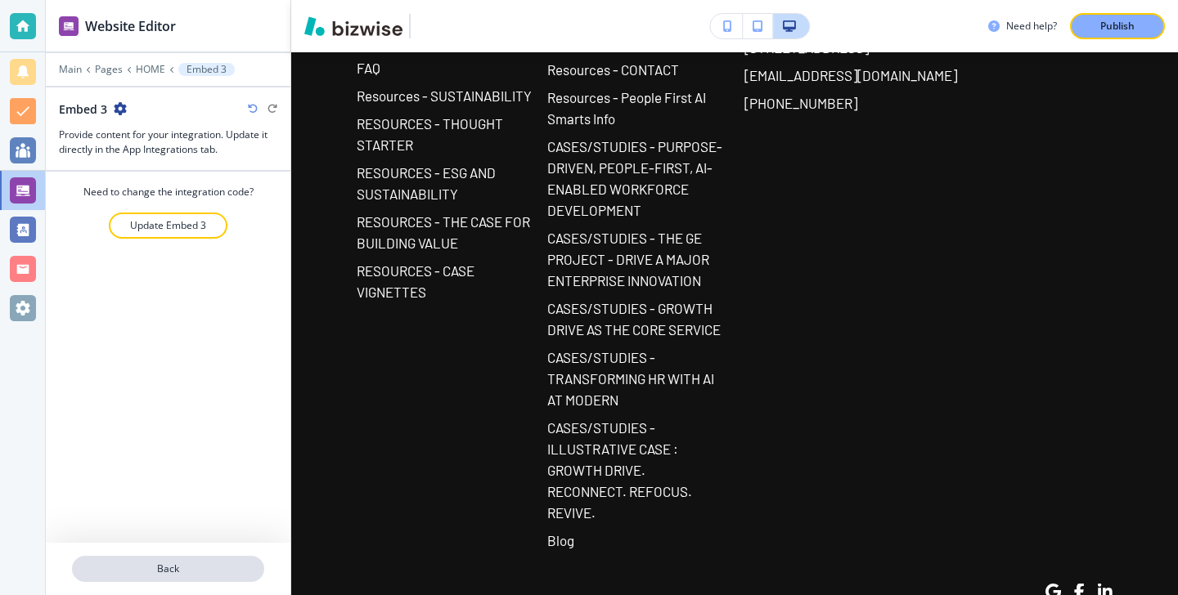
click at [128, 573] on p "Back" at bounding box center [168, 569] width 189 height 15
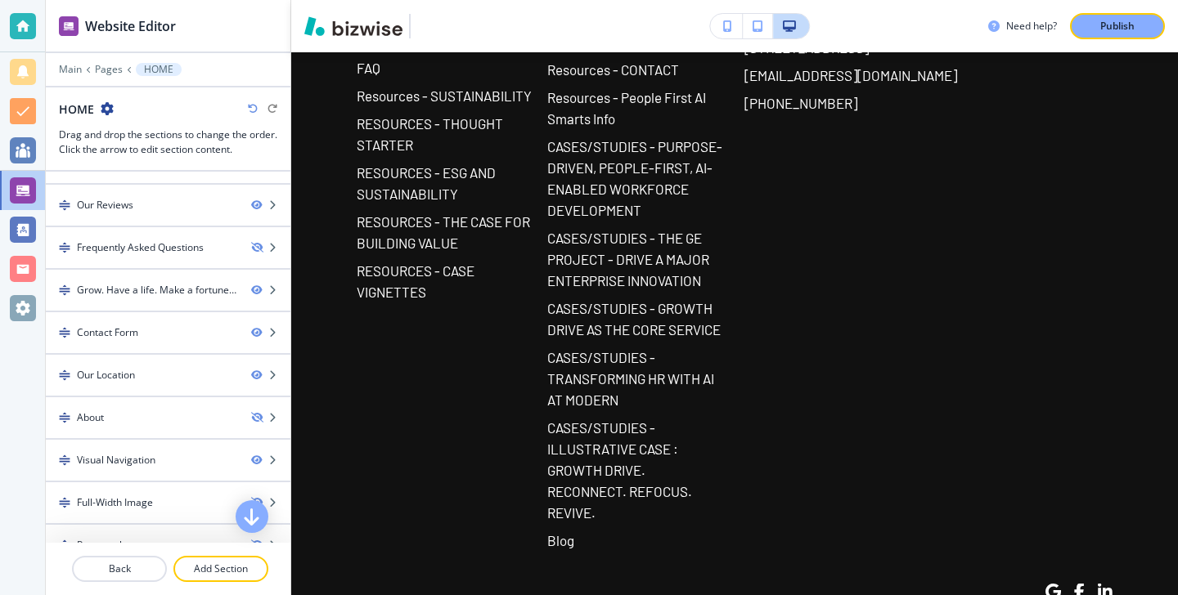
scroll to position [862, 0]
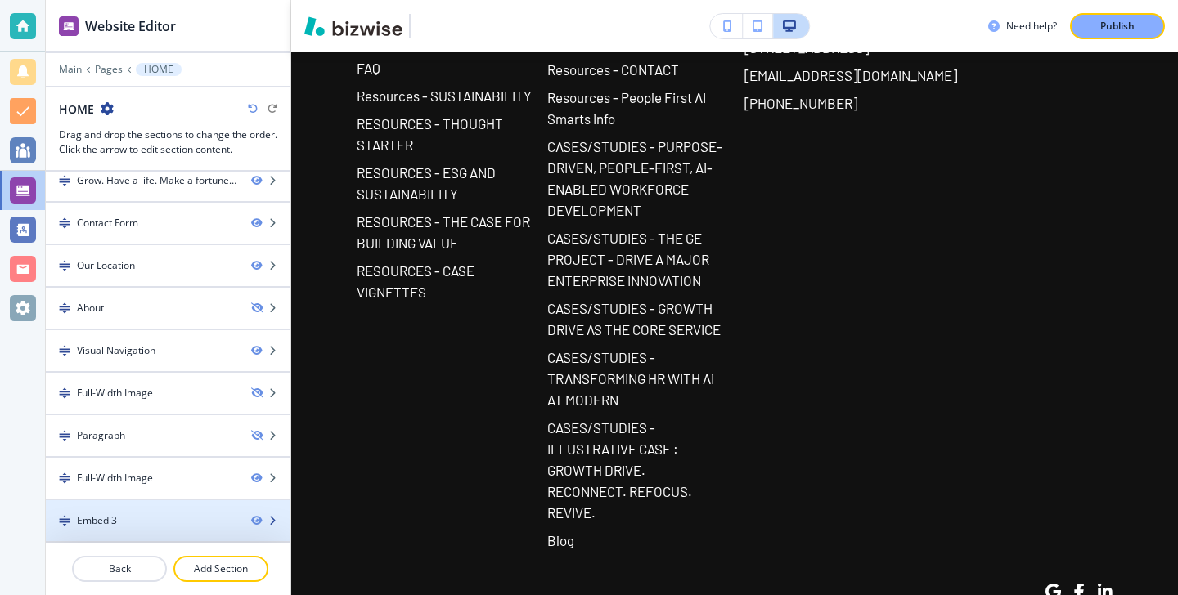
click at [165, 525] on div "Embed 3" at bounding box center [142, 521] width 192 height 15
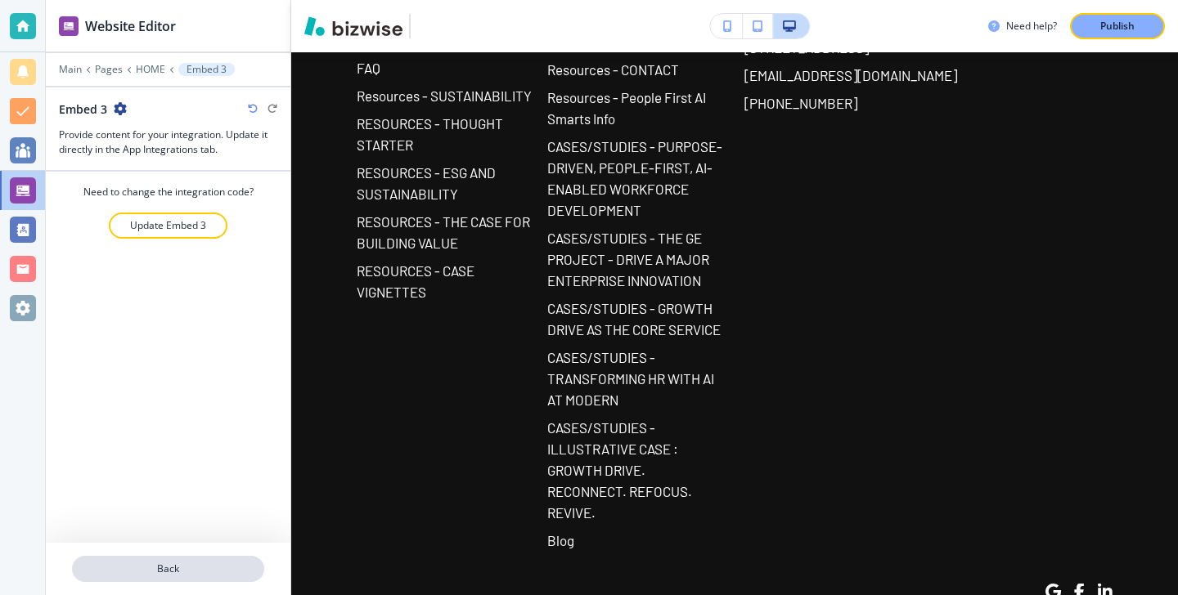
click at [187, 570] on p "Back" at bounding box center [168, 569] width 189 height 15
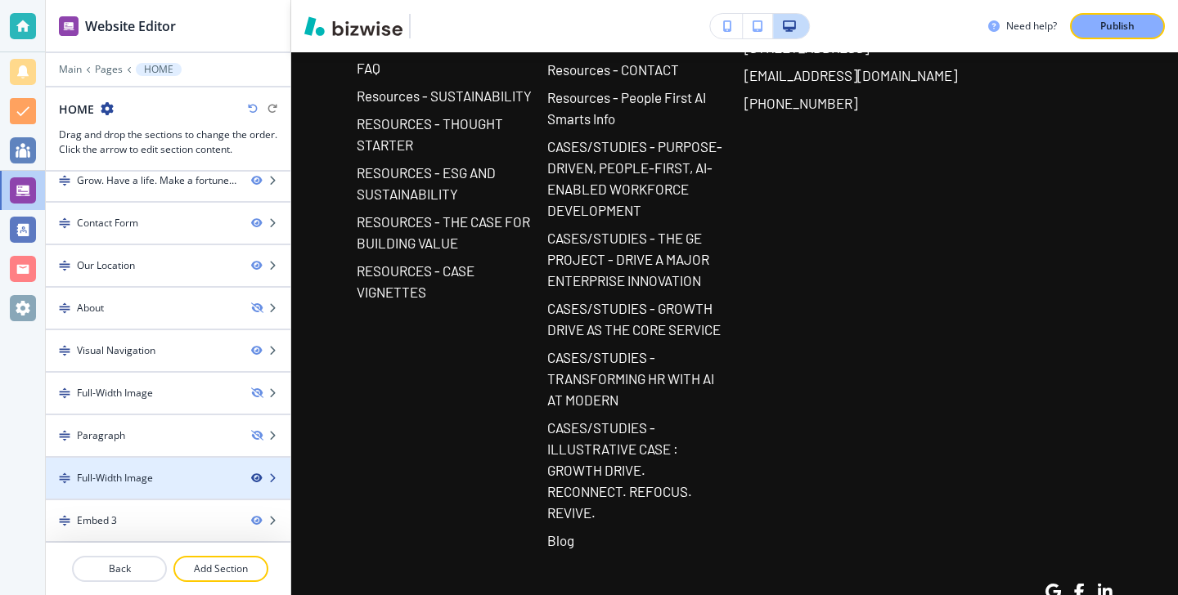
click at [254, 475] on icon "button" at bounding box center [256, 479] width 10 height 10
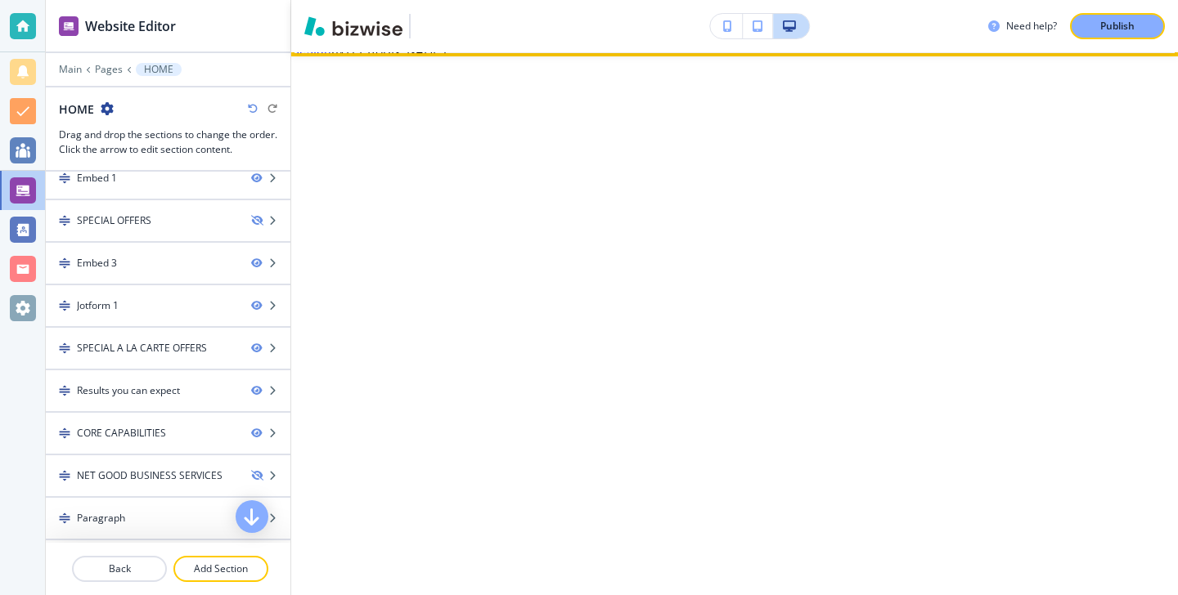
scroll to position [3019, 0]
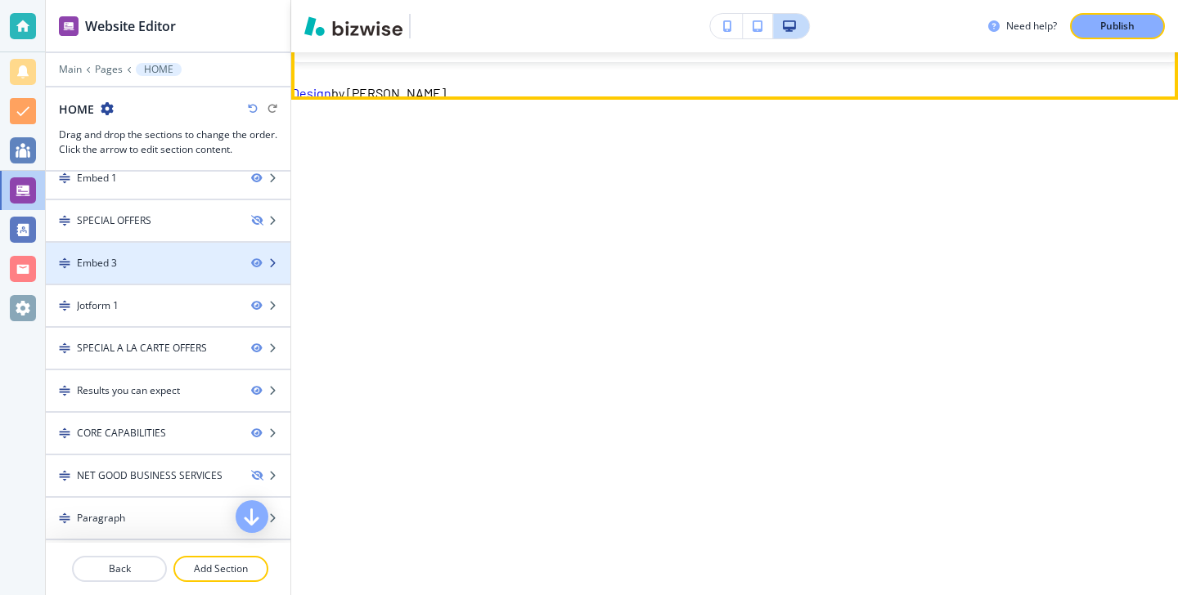
click at [165, 278] on div at bounding box center [168, 277] width 245 height 13
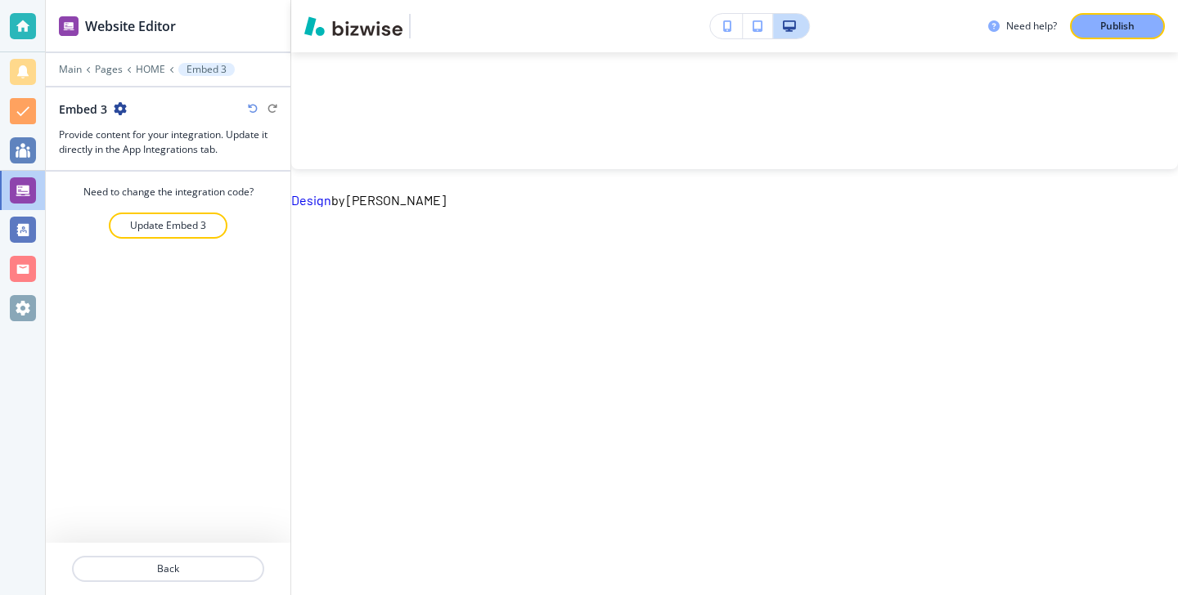
scroll to position [2911, 0]
click at [170, 233] on button "Update Embed 3" at bounding box center [168, 226] width 119 height 26
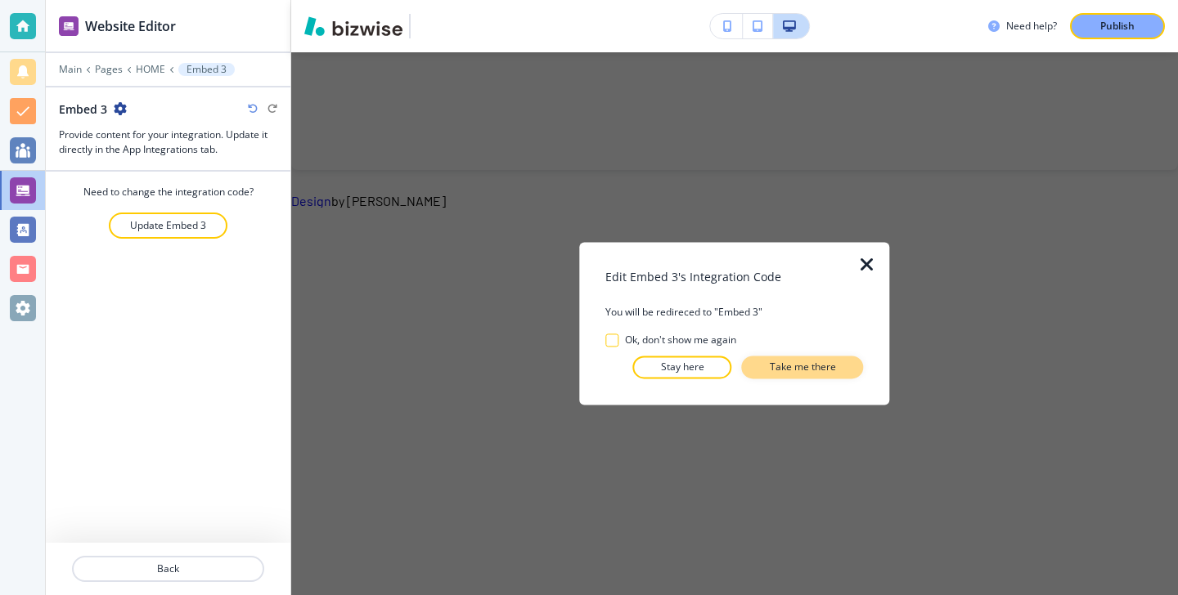
click at [782, 373] on p "Take me there" at bounding box center [803, 368] width 66 height 15
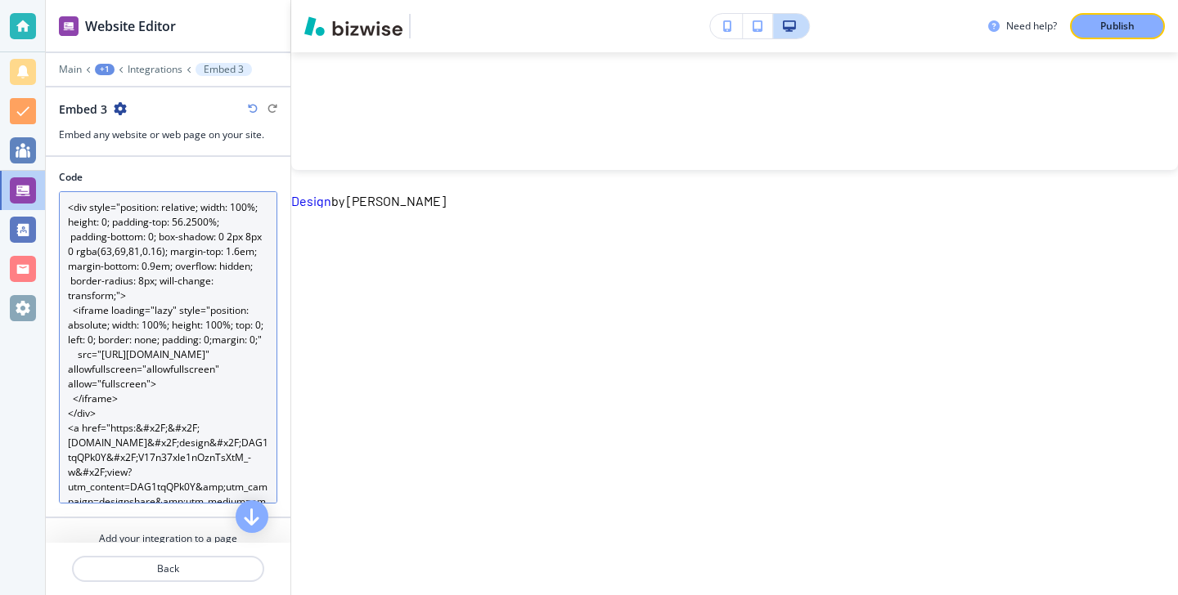
scroll to position [88, 0]
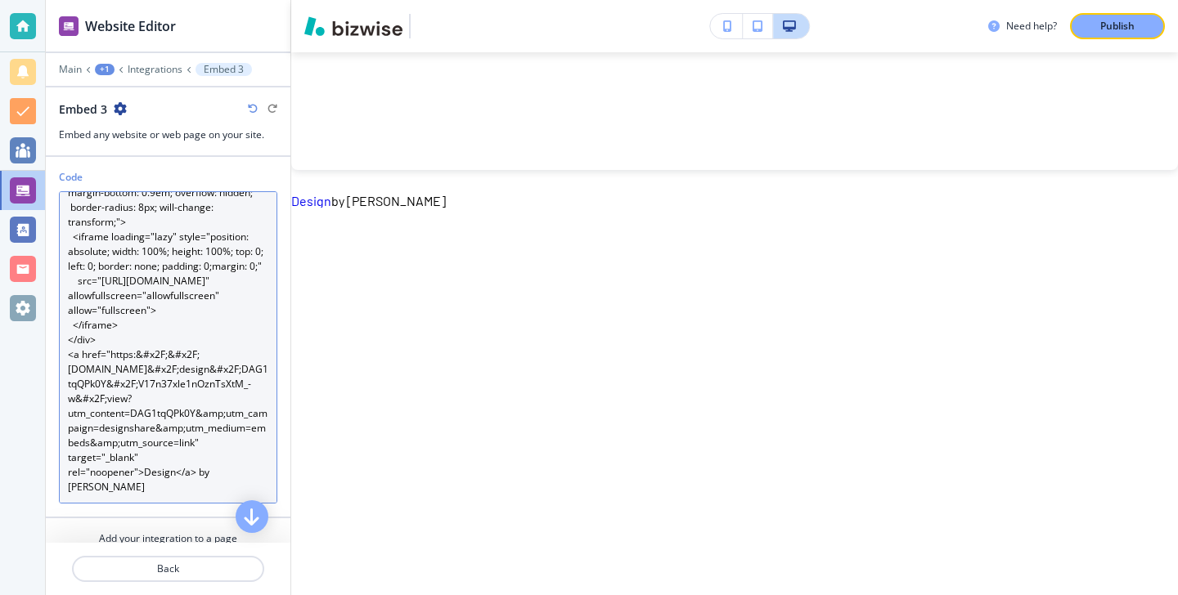
drag, startPoint x: 155, startPoint y: 494, endPoint x: 23, endPoint y: 488, distance: 131.8
click at [23, 488] on div "Website Editor Main +1 Integrations Embed 3 Embed 3 Embed any website or web pa…" at bounding box center [589, 297] width 1178 height 595
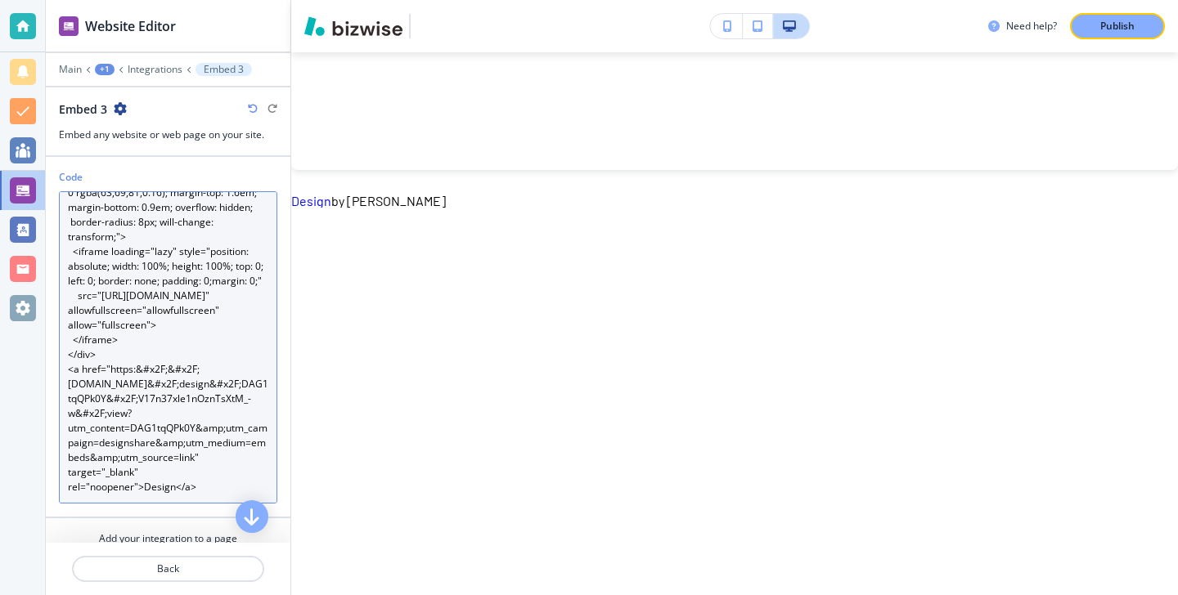
scroll to position [74, 0]
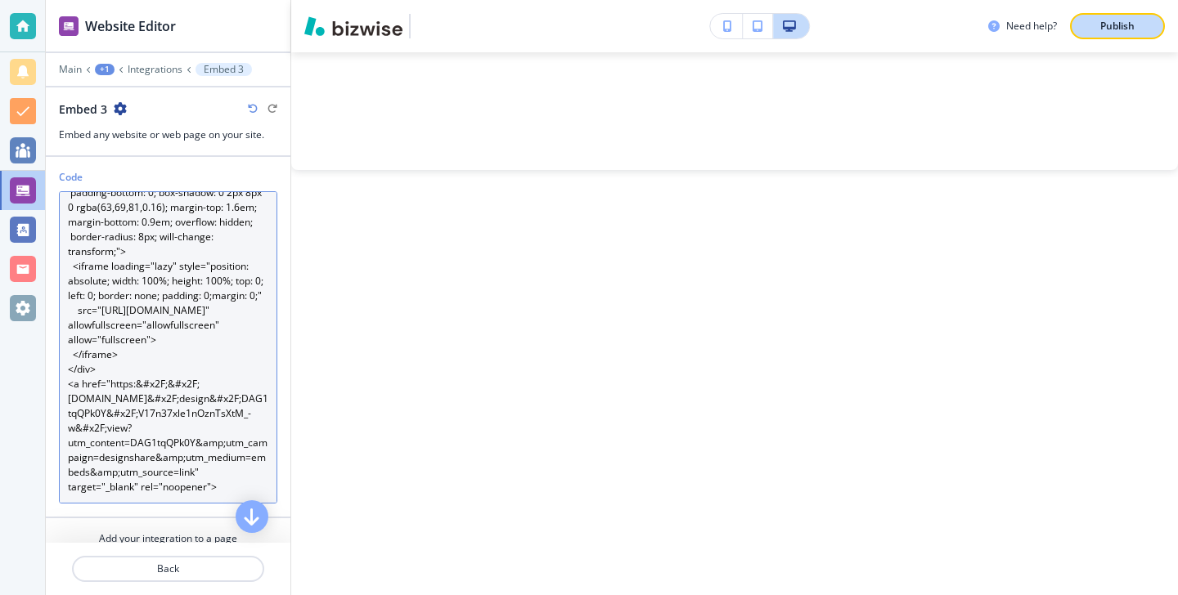
type textarea "<div style="position: relative; width: 100%; height: 0; padding-top: 56.2500%; …"
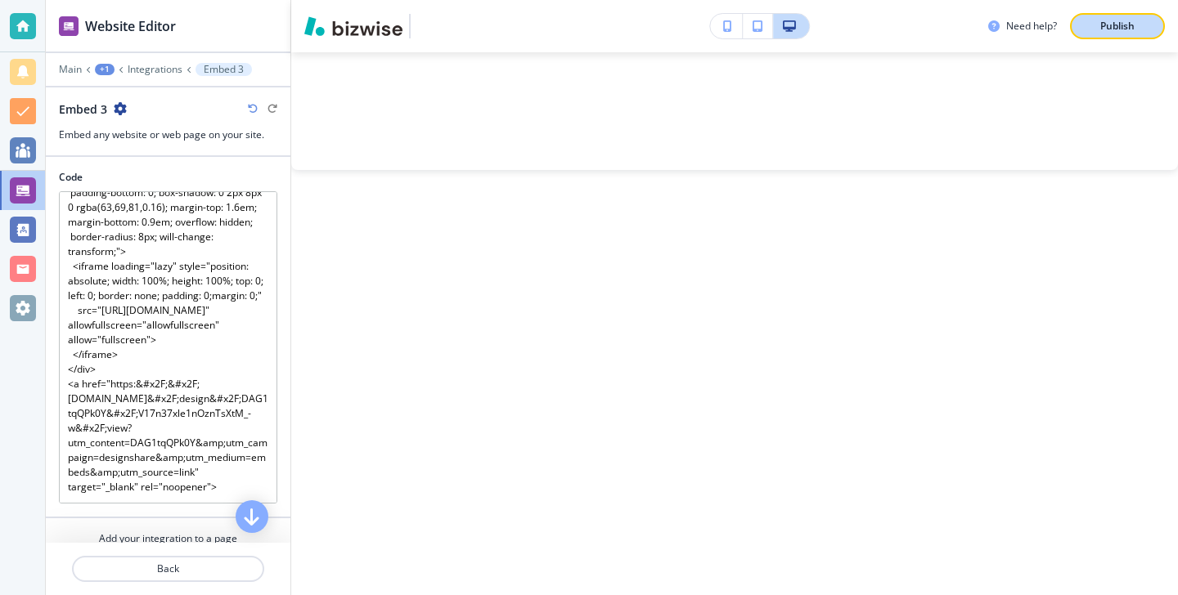
click at [1110, 34] on button "Publish" at bounding box center [1117, 26] width 95 height 26
click at [79, 67] on p "Main" at bounding box center [70, 69] width 23 height 11
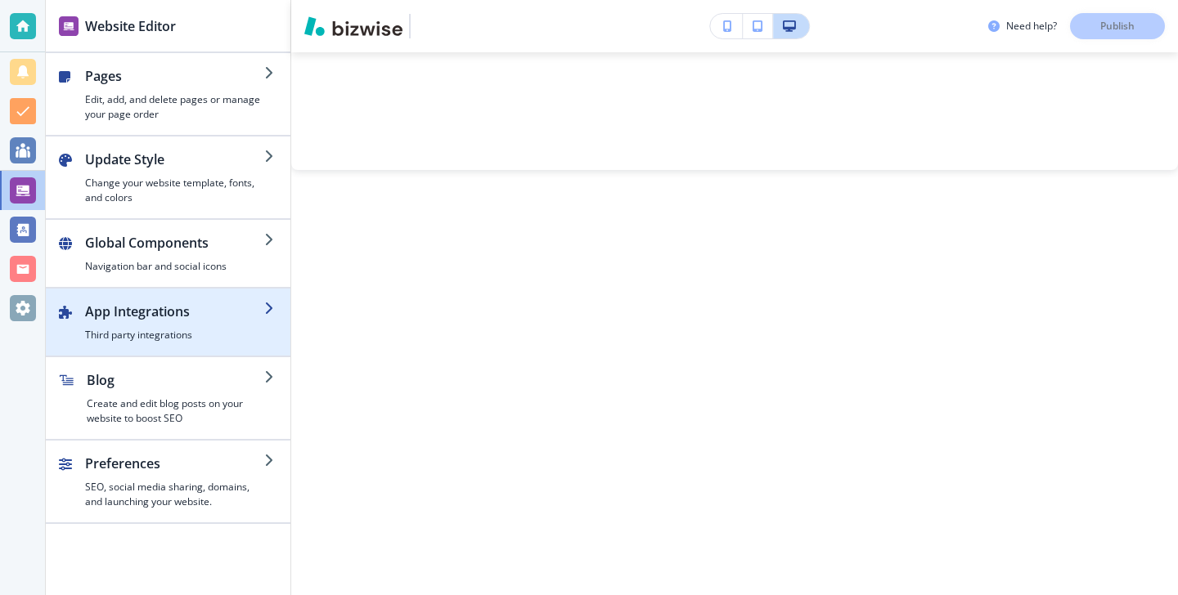
click at [191, 319] on h2 "App Integrations" at bounding box center [174, 312] width 179 height 20
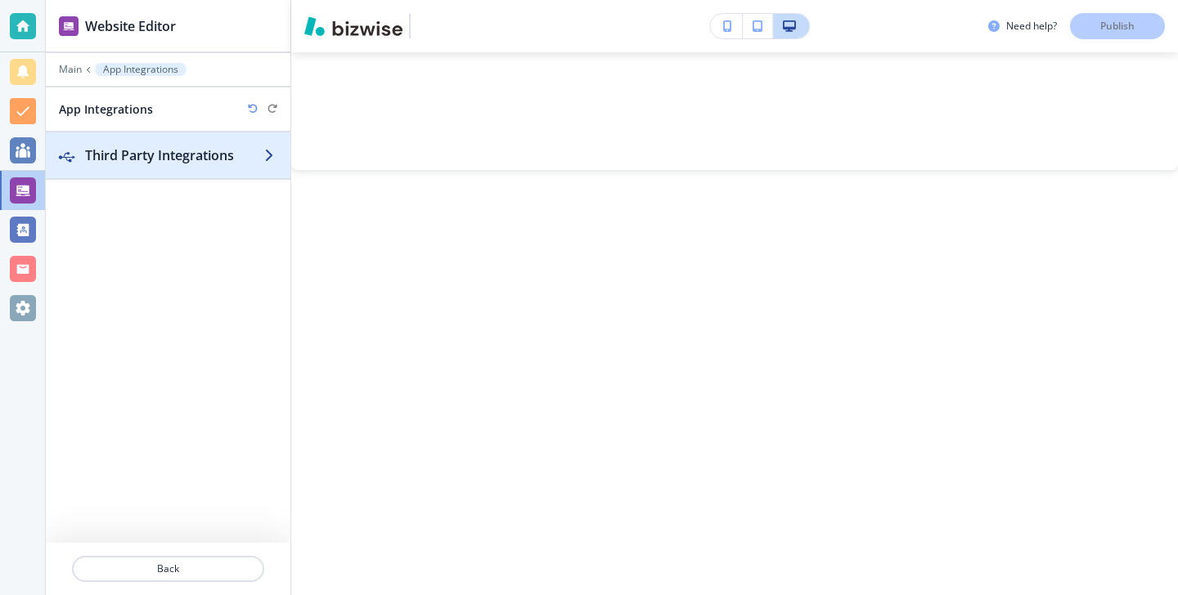
click at [289, 159] on div "button" at bounding box center [283, 155] width 13 height 13
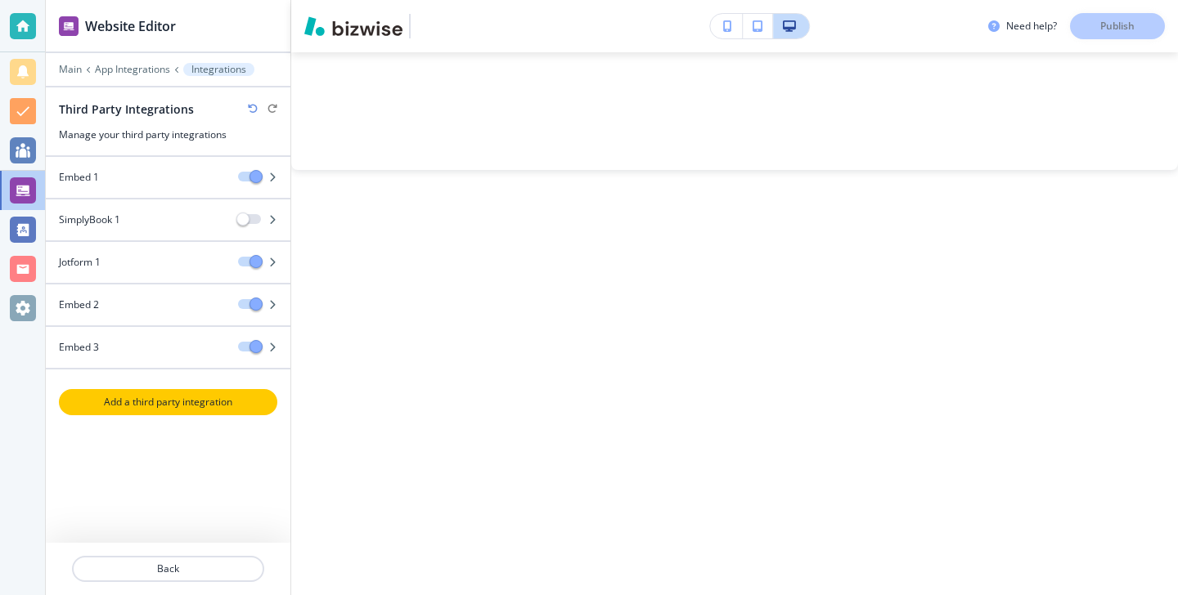
click at [186, 414] on button "Add a third party integration" at bounding box center [168, 402] width 218 height 26
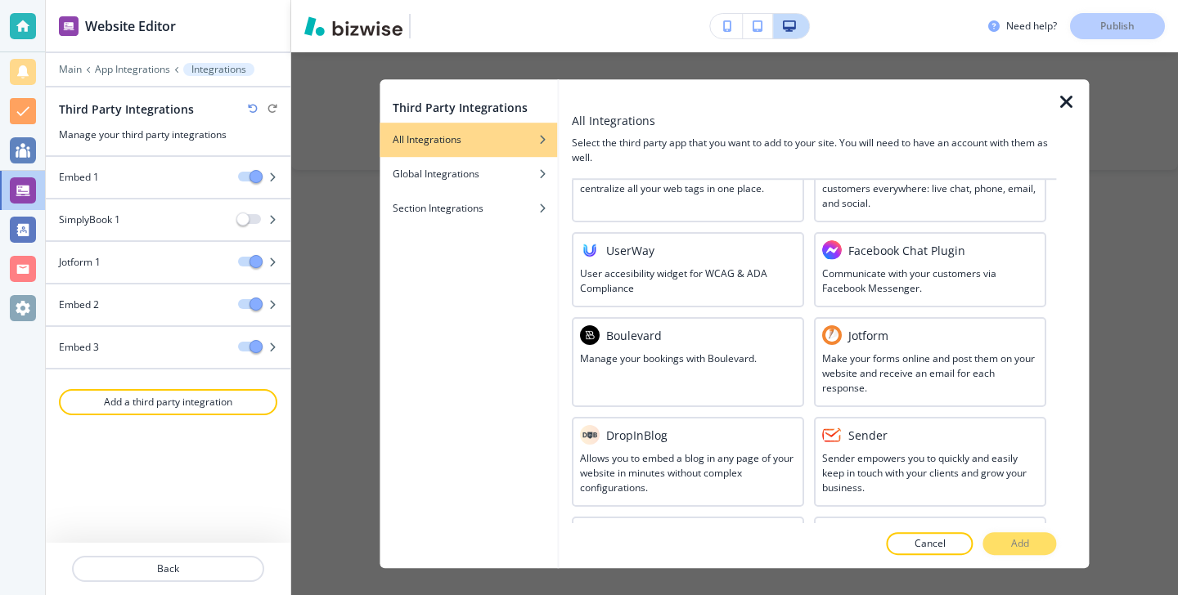
scroll to position [0, 0]
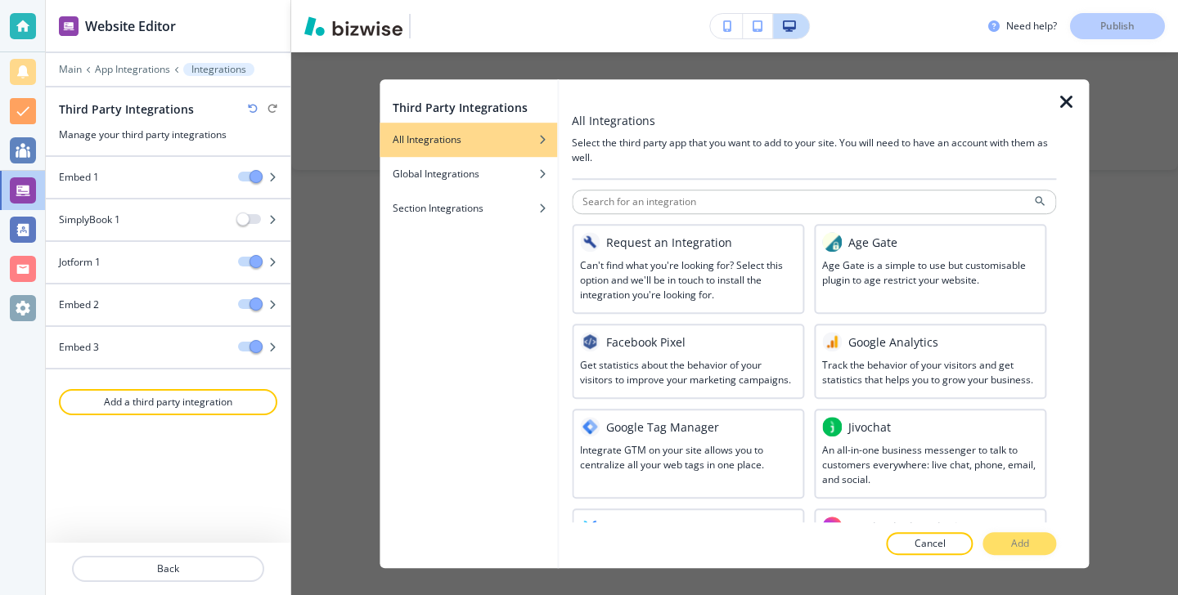
click at [1068, 105] on icon "button" at bounding box center [1067, 102] width 20 height 20
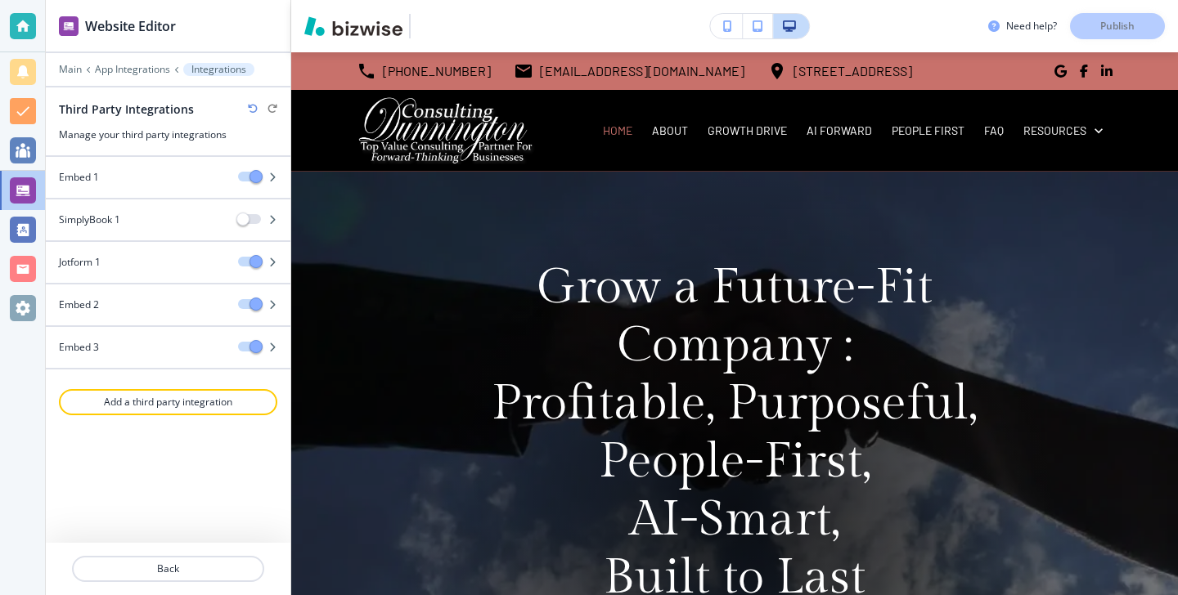
click at [24, 34] on div at bounding box center [23, 26] width 26 height 26
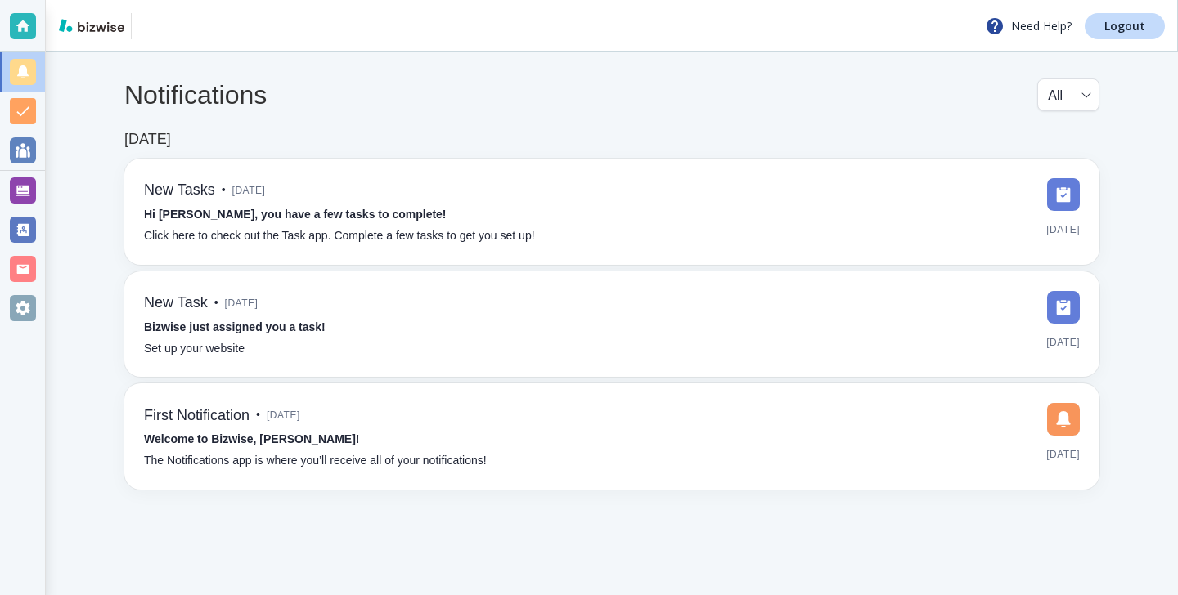
click at [16, 23] on div at bounding box center [23, 26] width 26 height 26
